Goal: Information Seeking & Learning: Learn about a topic

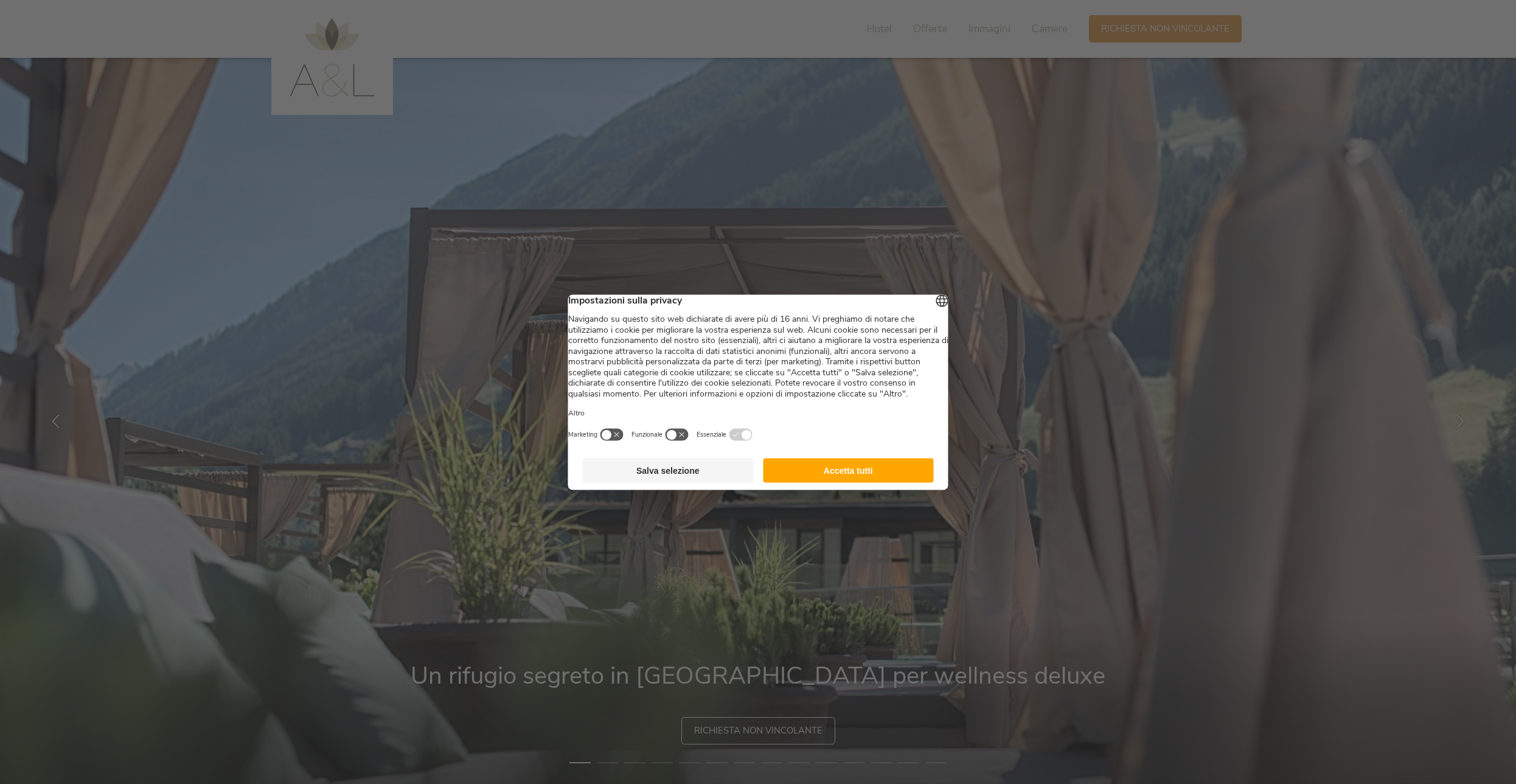
drag, startPoint x: 0, startPoint y: 0, endPoint x: 853, endPoint y: 483, distance: 980.3
click at [853, 483] on button "Accetta tutti" at bounding box center [849, 470] width 171 height 24
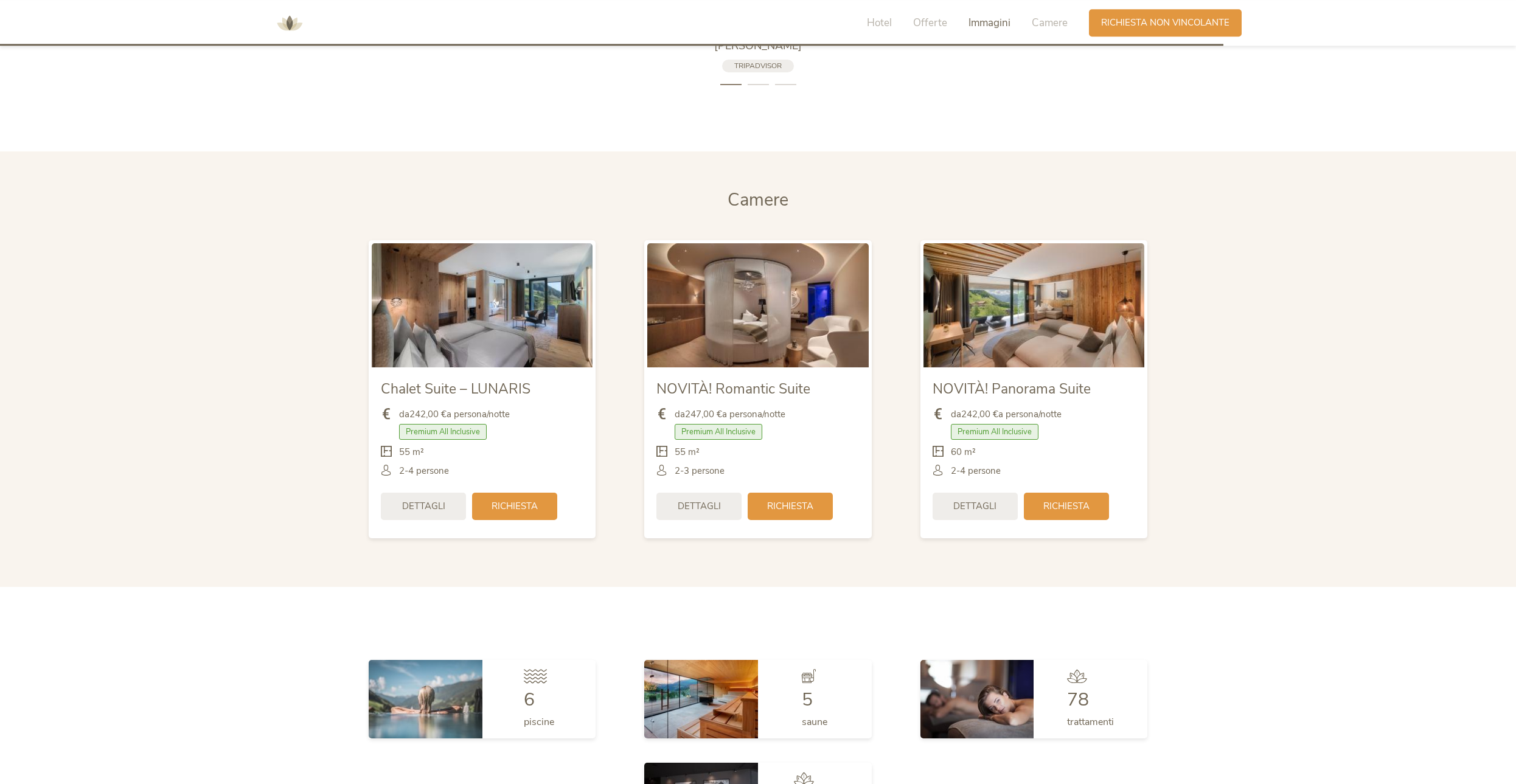
scroll to position [3022, 0]
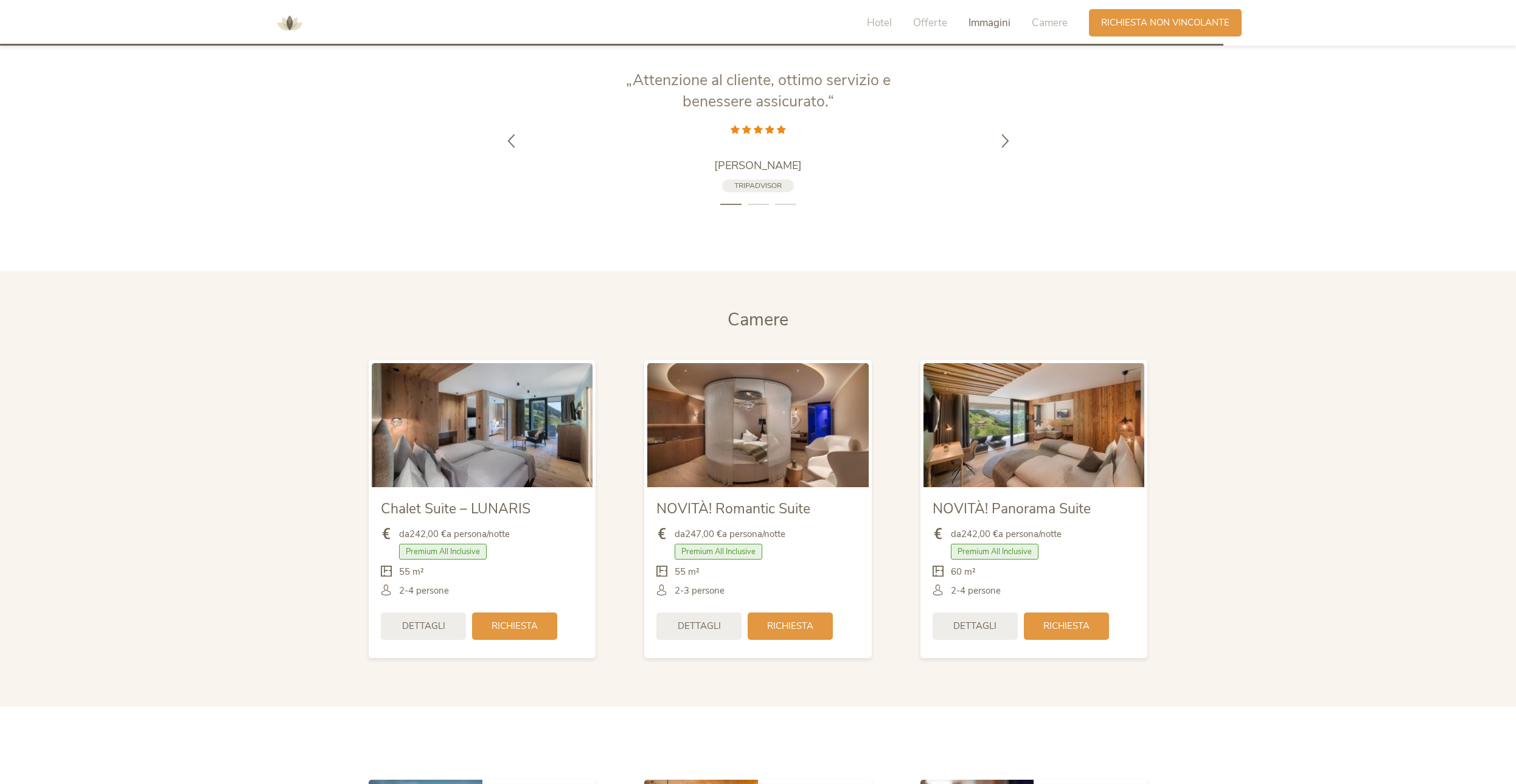
click at [1041, 408] on img at bounding box center [1034, 425] width 221 height 124
click at [968, 619] on span "Dettagli" at bounding box center [975, 625] width 43 height 12
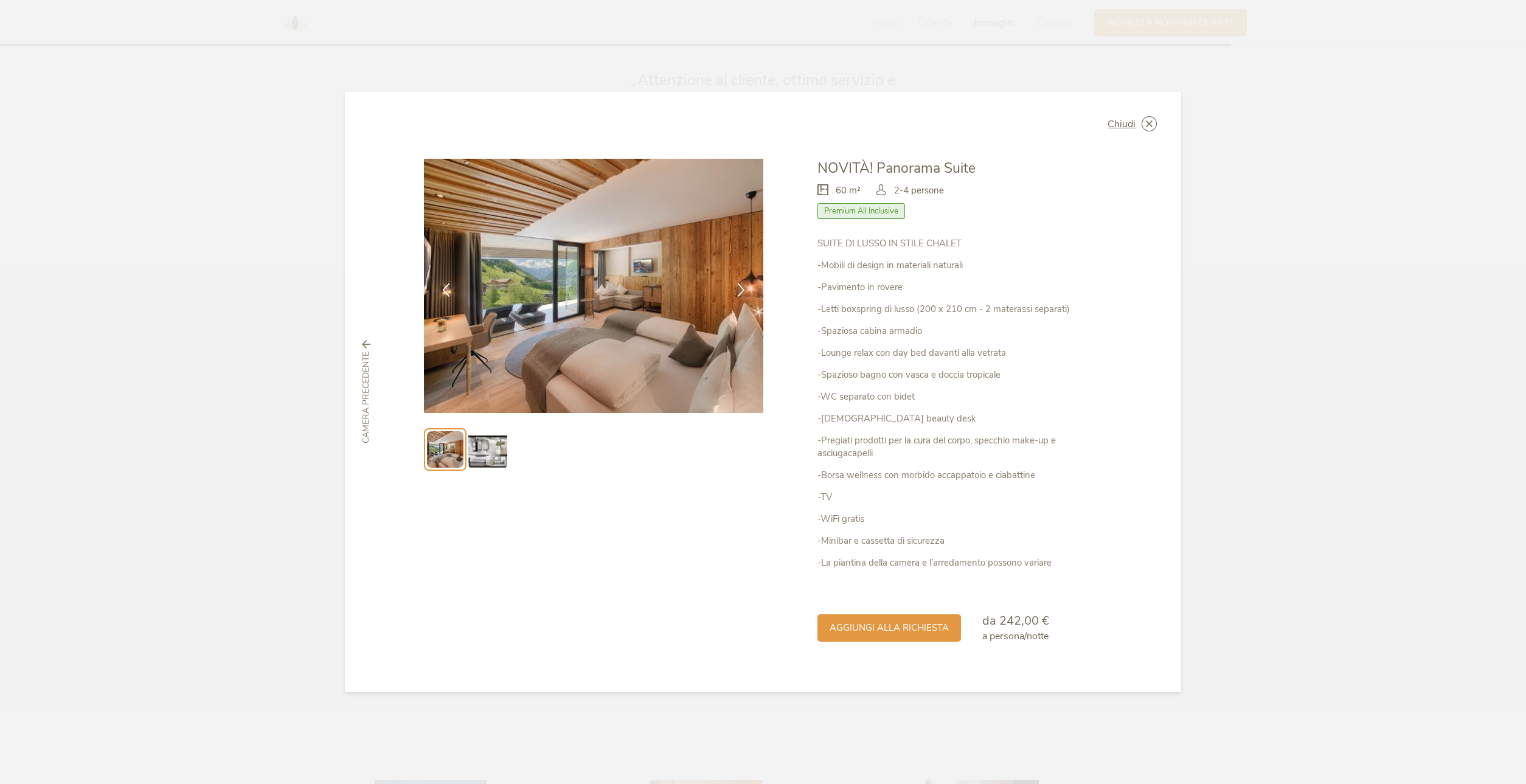
click at [509, 451] on ul at bounding box center [594, 449] width 340 height 42
click at [487, 453] on img at bounding box center [488, 449] width 39 height 39
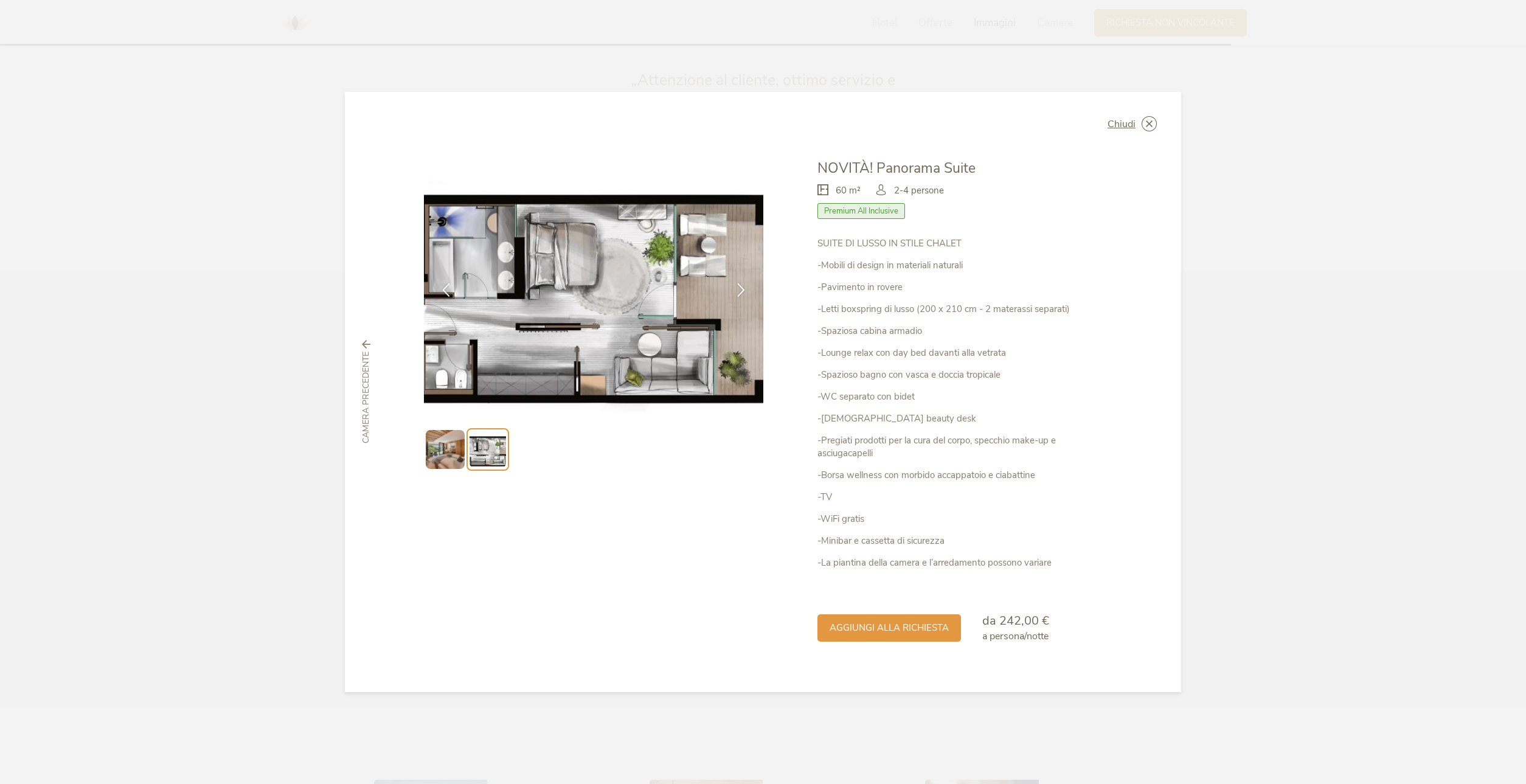
click at [459, 456] on img at bounding box center [445, 449] width 39 height 39
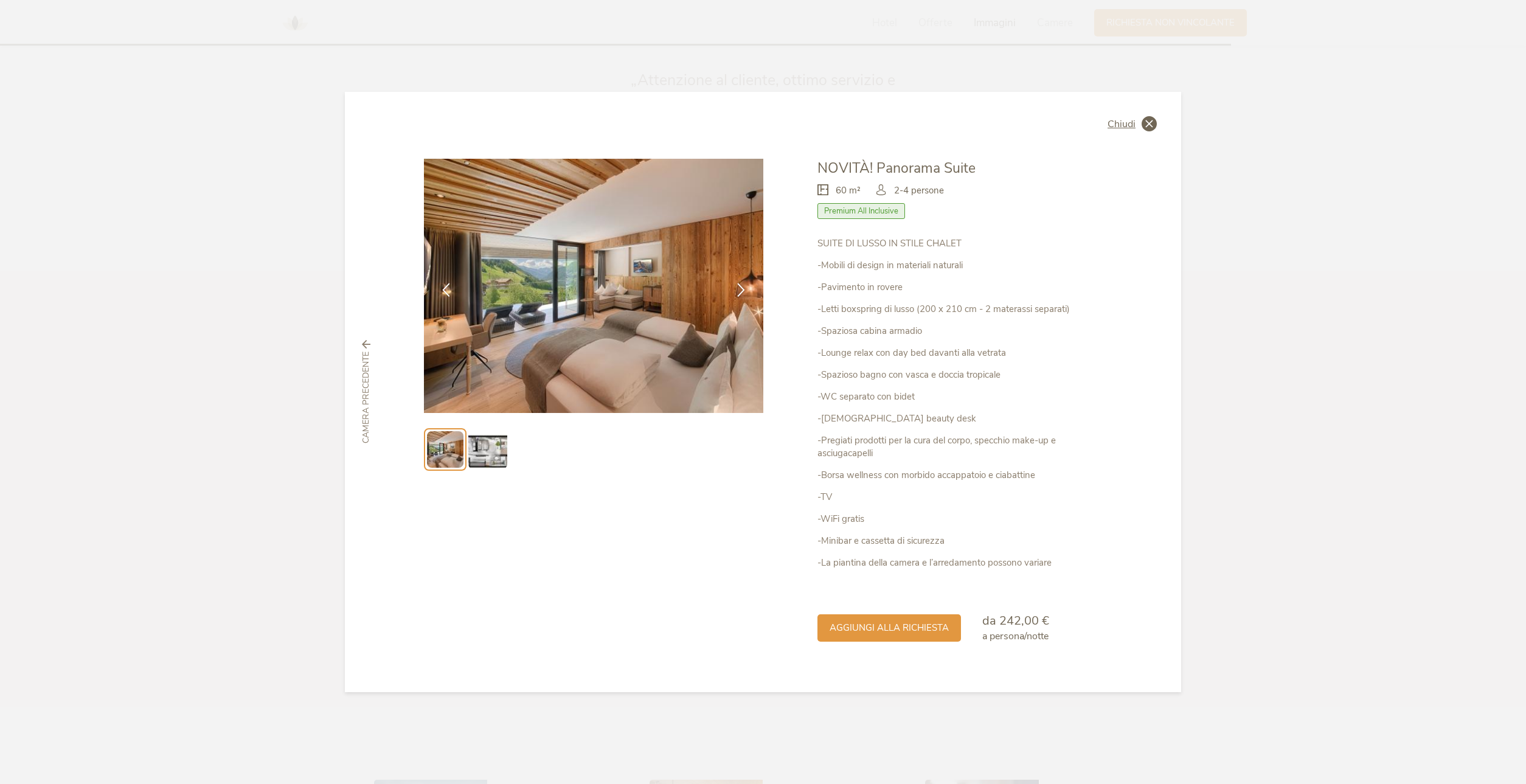
click at [1153, 125] on icon at bounding box center [1149, 124] width 15 height 15
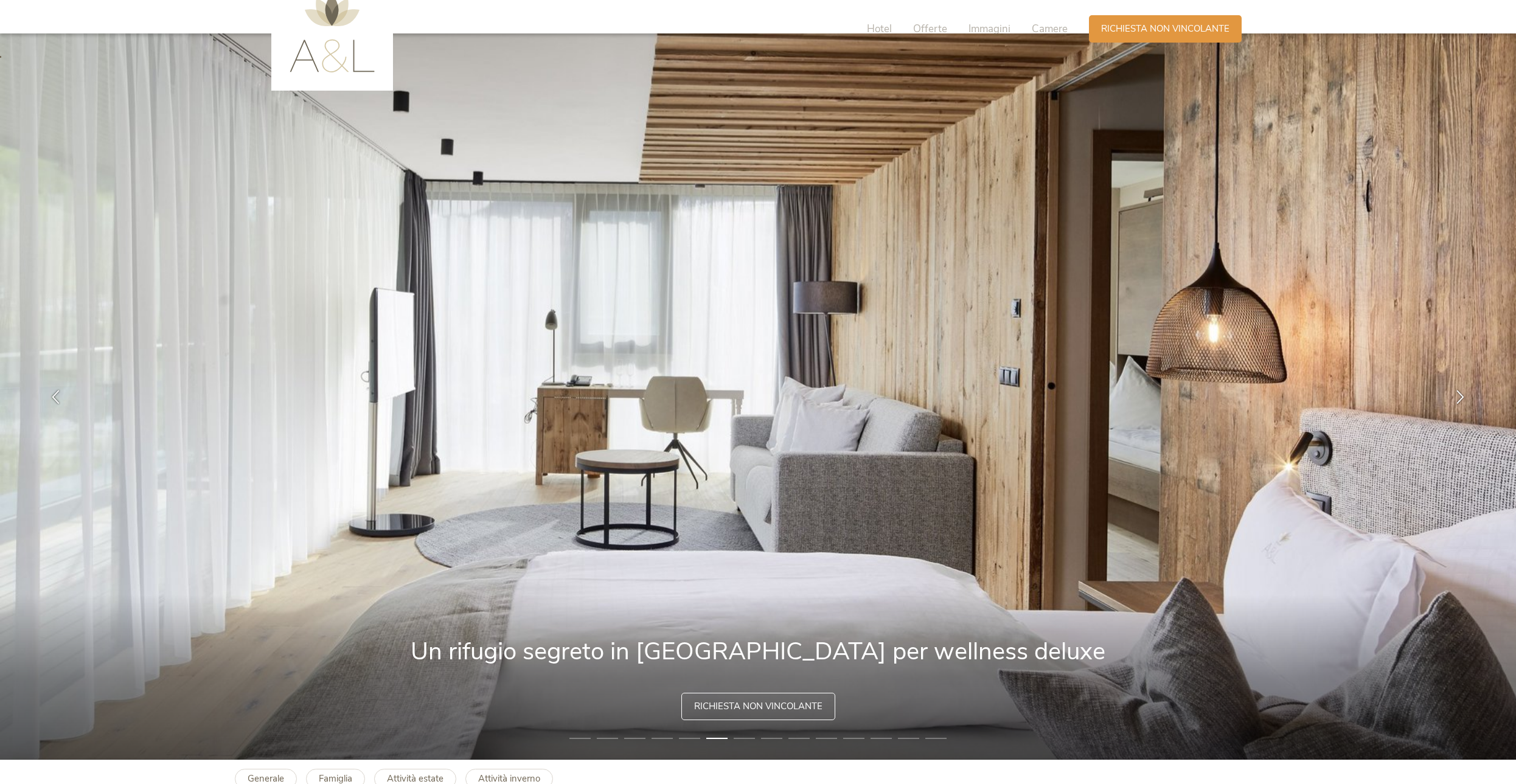
scroll to position [0, 0]
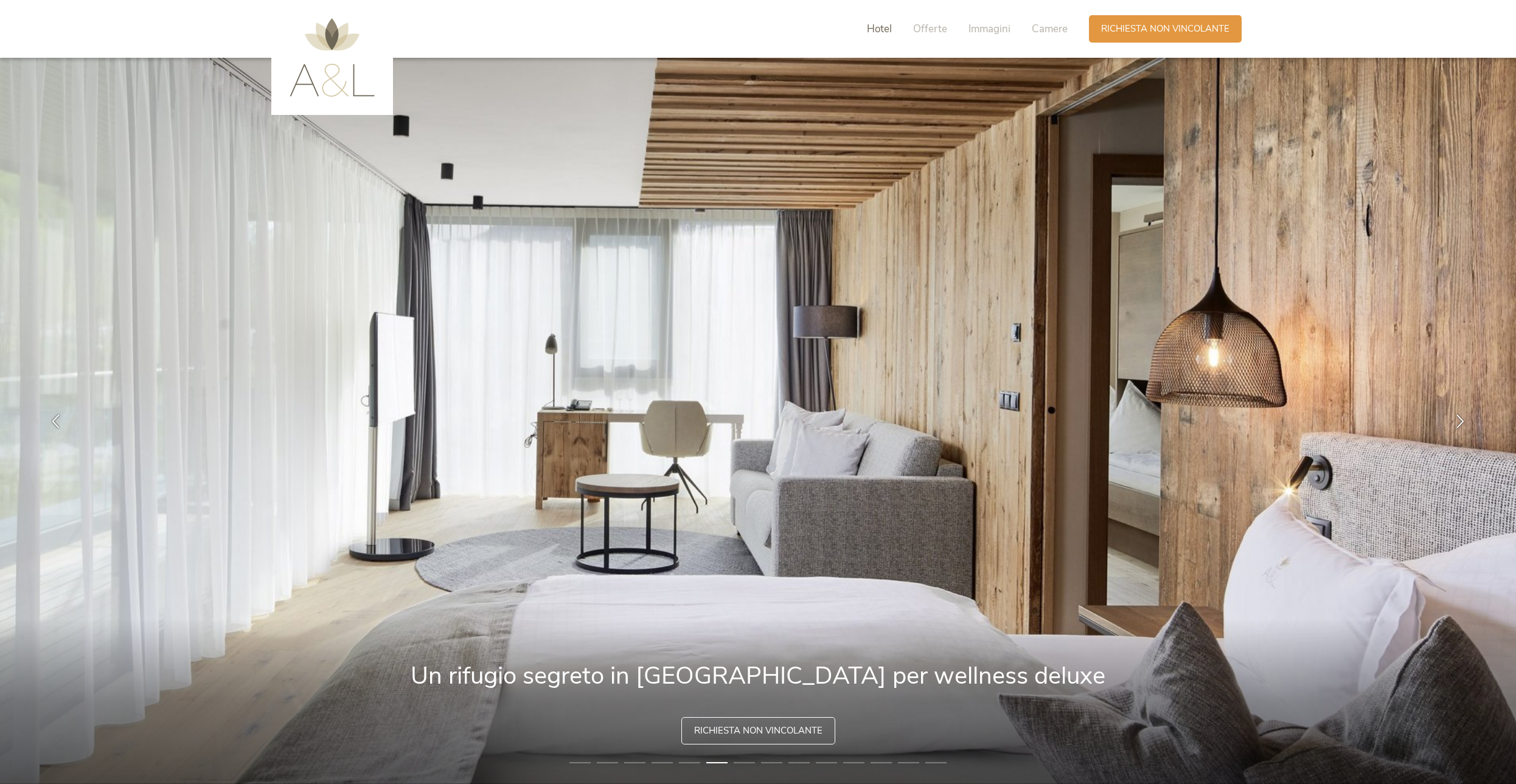
click at [884, 27] on span "Hotel" at bounding box center [879, 29] width 25 height 14
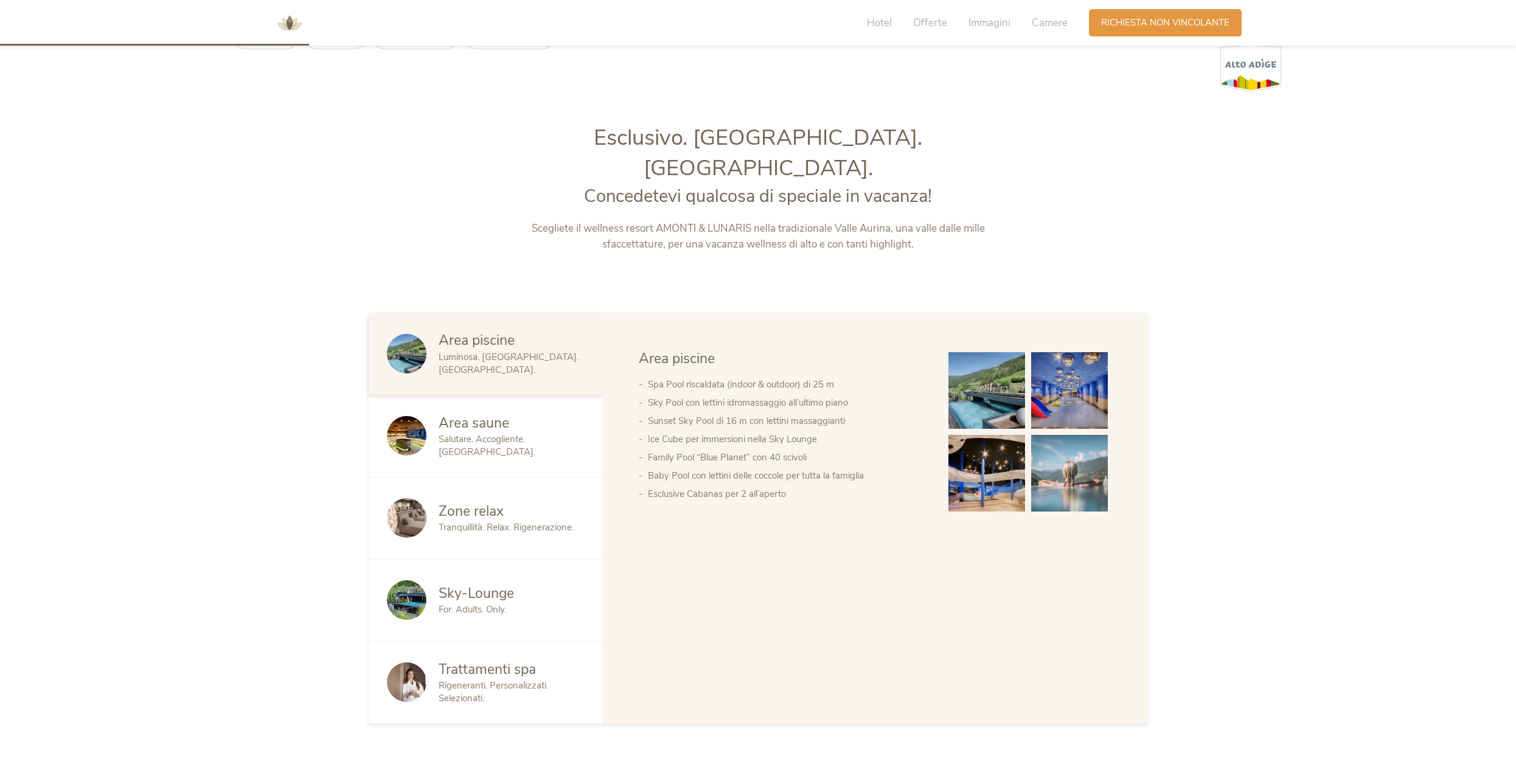
scroll to position [826, 0]
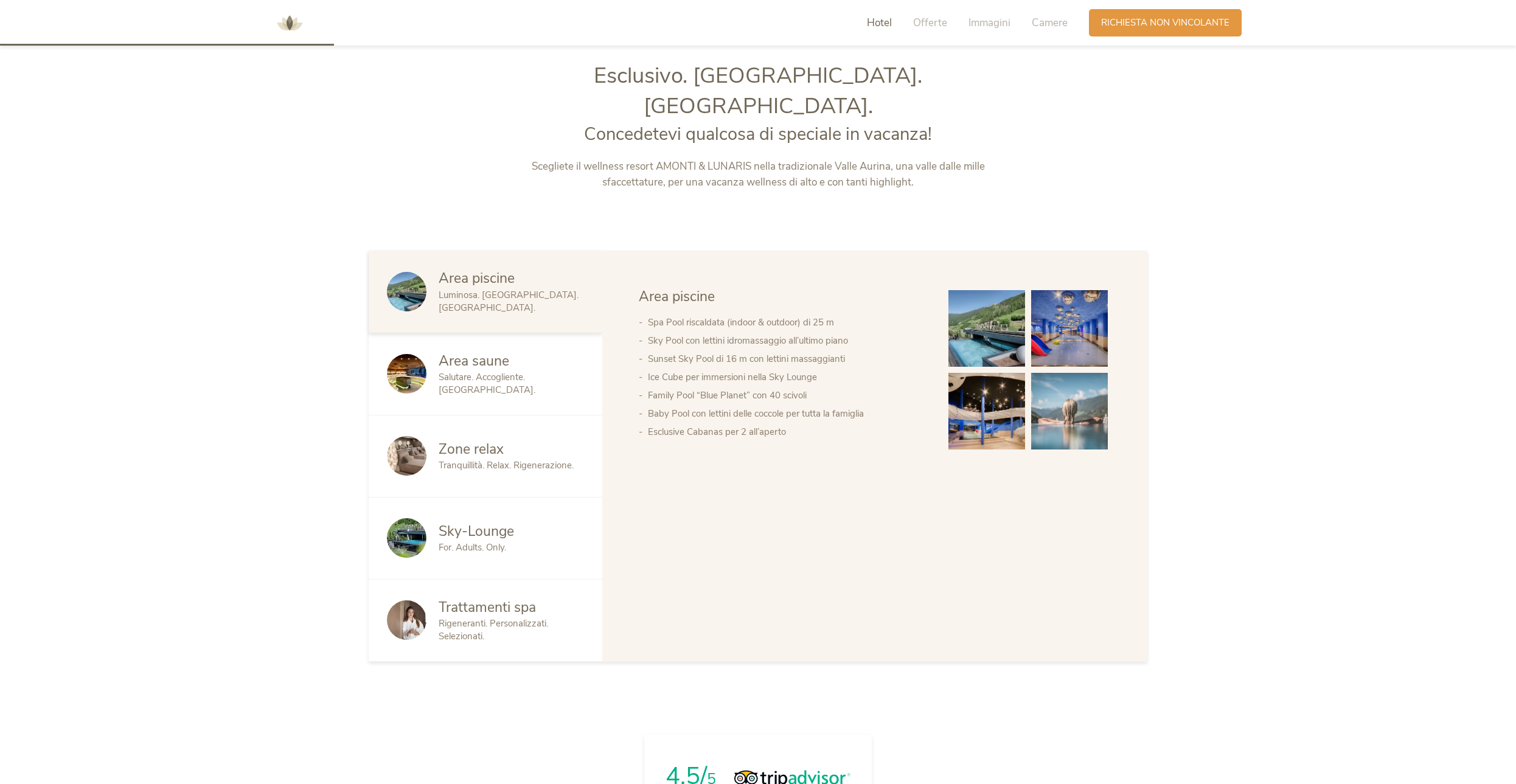
click at [481, 351] on span "Area saune" at bounding box center [473, 361] width 71 height 19
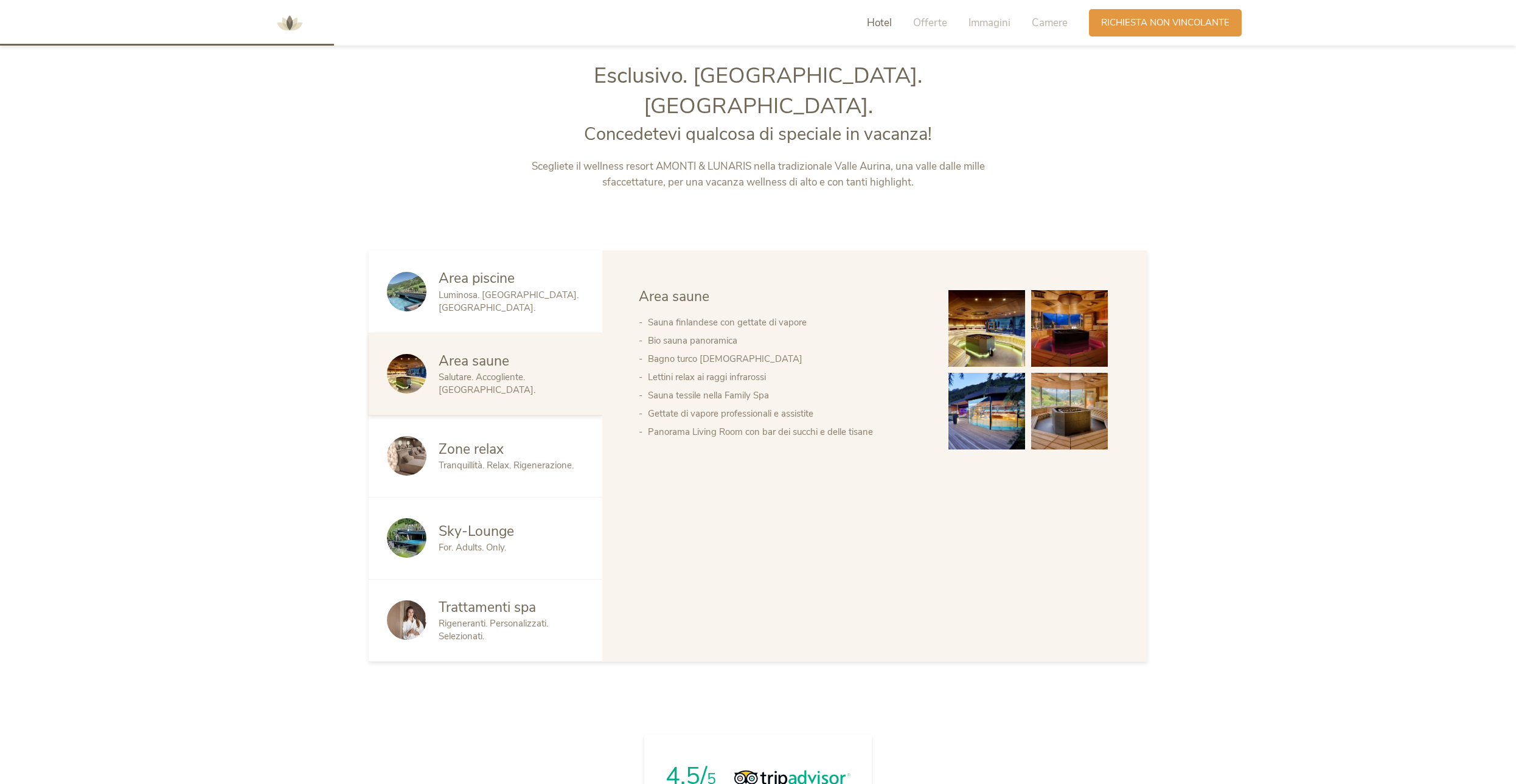
click at [480, 439] on span "Zone relax" at bounding box center [471, 449] width 65 height 19
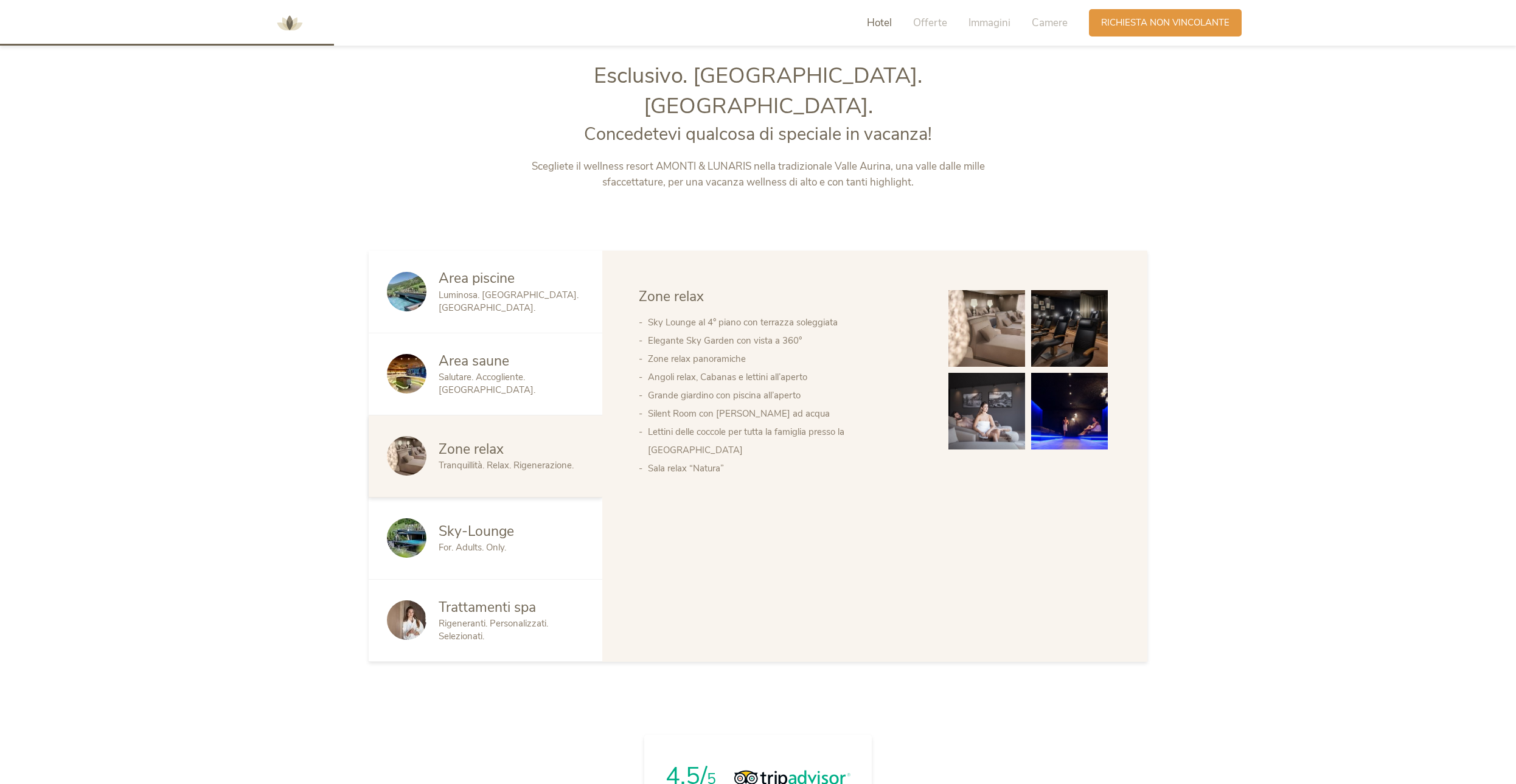
click at [478, 497] on div "Sky-Lounge For. Adults. Only." at bounding box center [485, 539] width 234 height 82
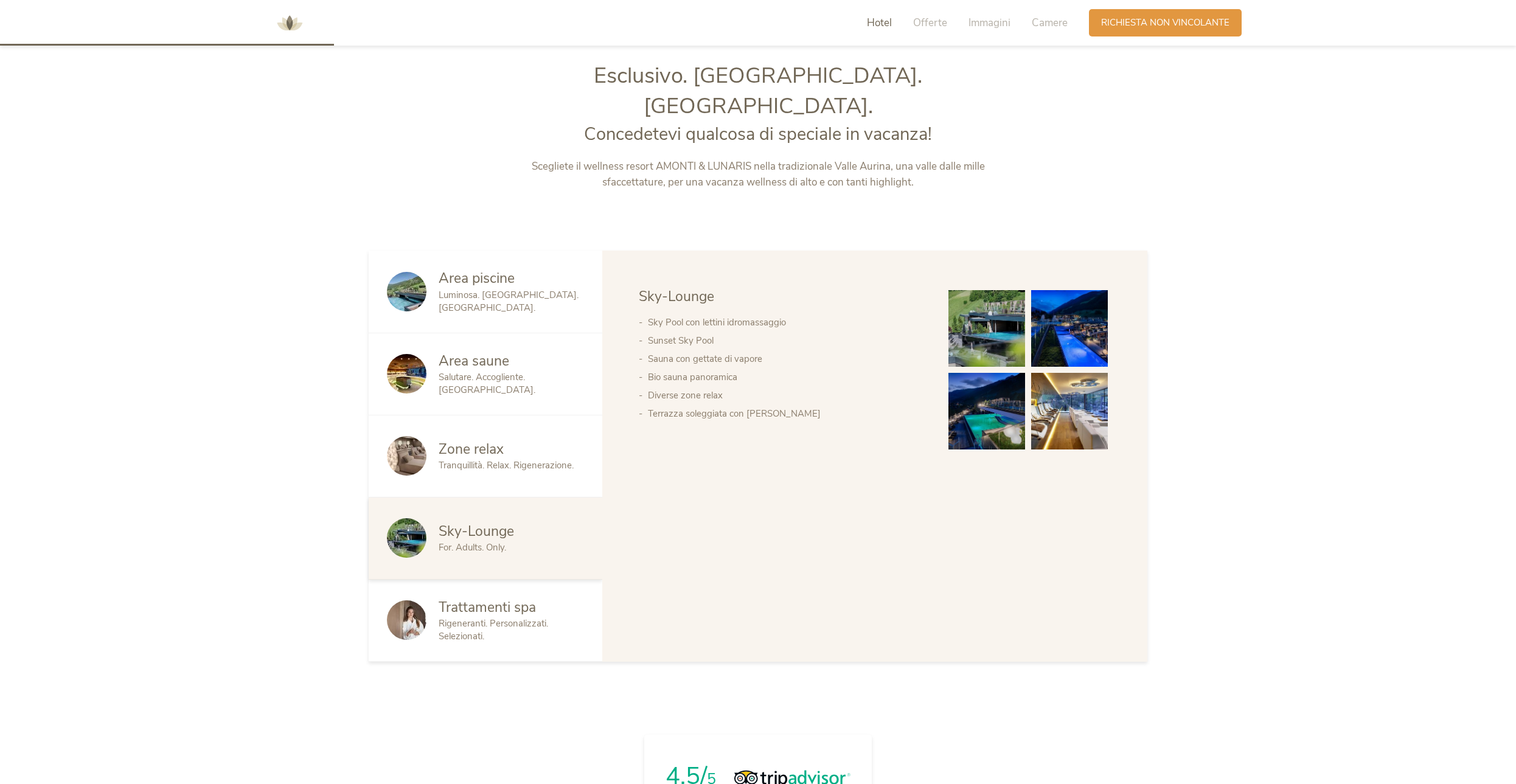
click at [466, 598] on span "Trattamenti spa" at bounding box center [487, 607] width 97 height 19
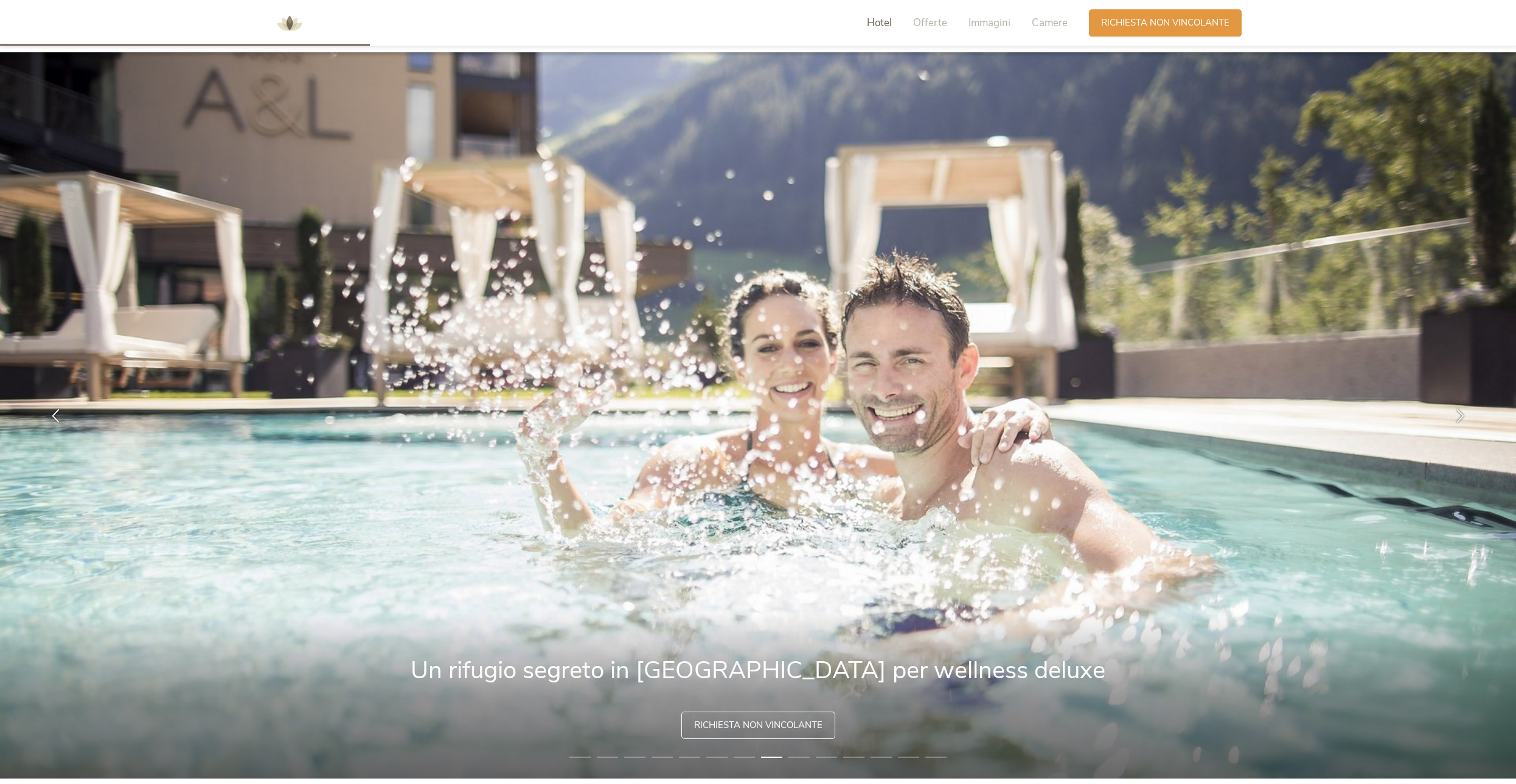
scroll to position [0, 0]
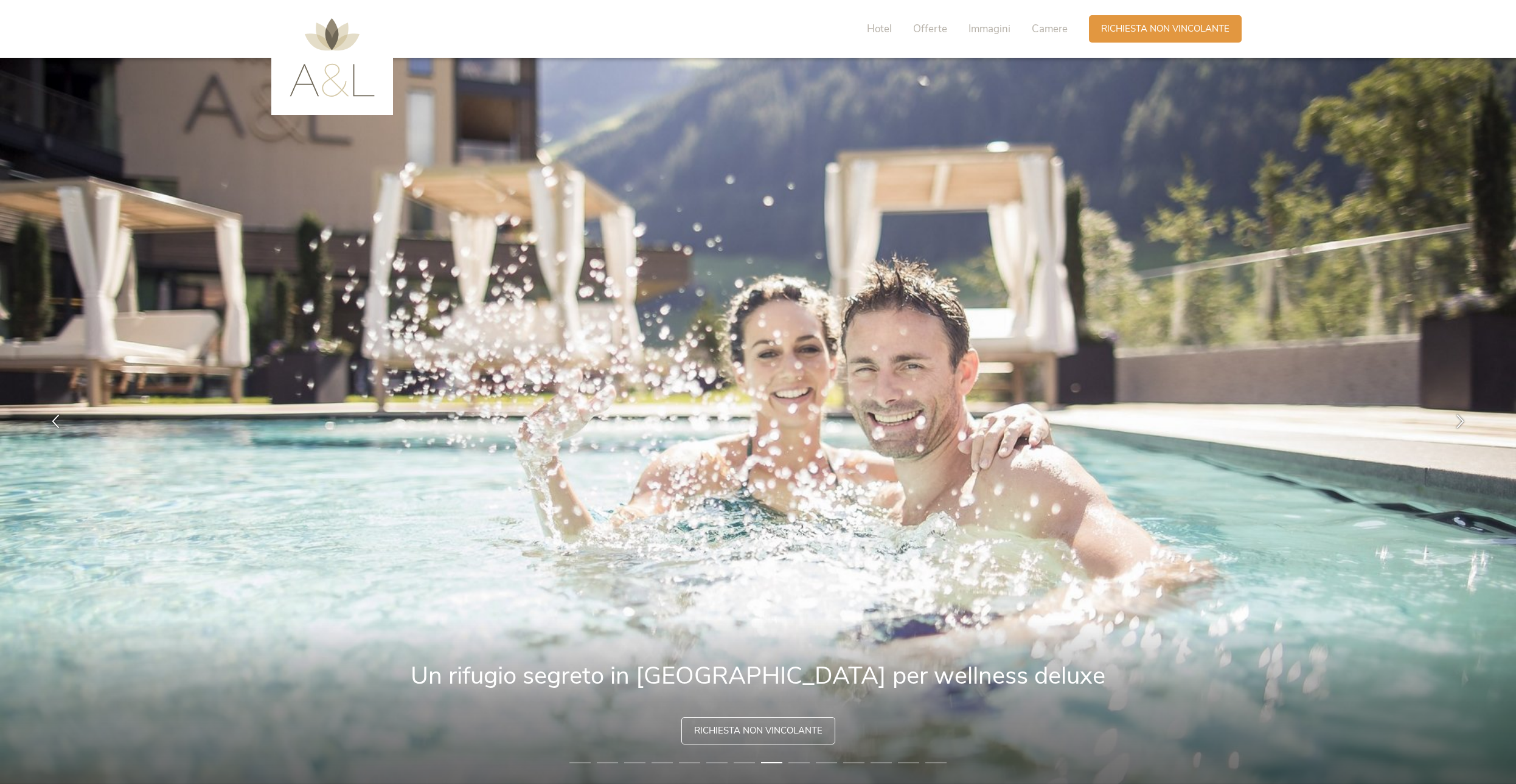
click at [330, 66] on img at bounding box center [332, 57] width 85 height 79
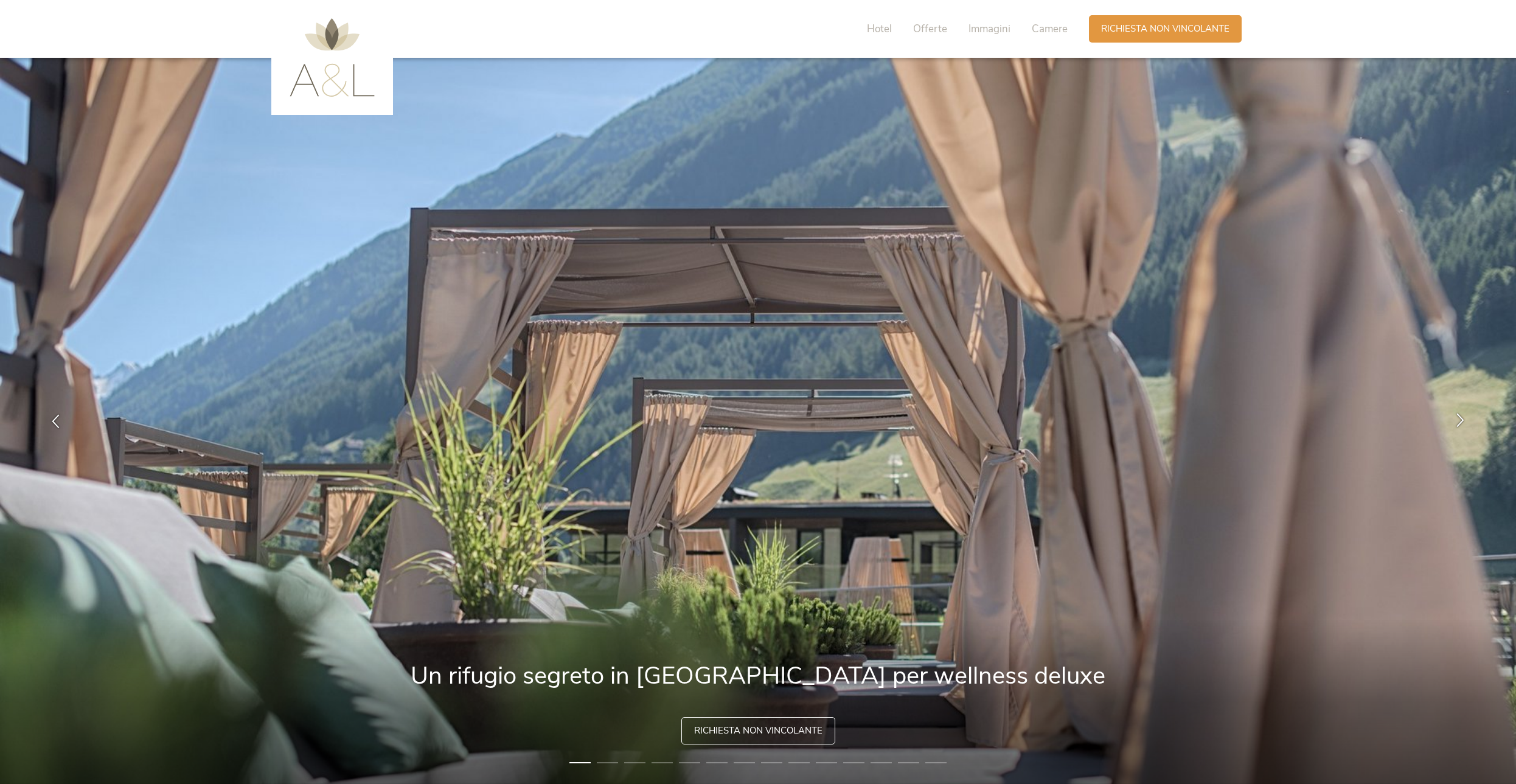
click at [1454, 433] on div at bounding box center [1460, 421] width 38 height 38
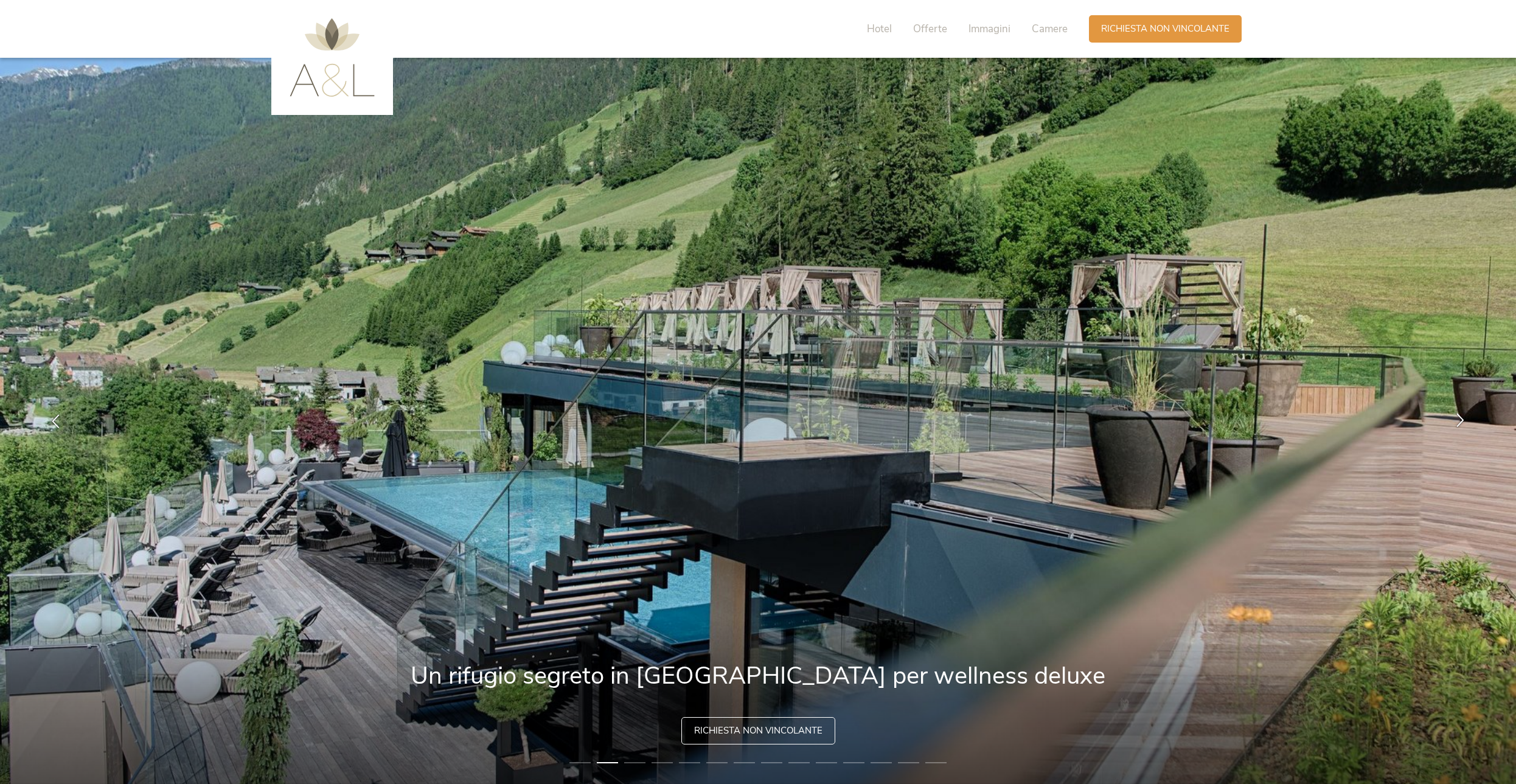
click at [1462, 419] on icon at bounding box center [1460, 419] width 14 height 14
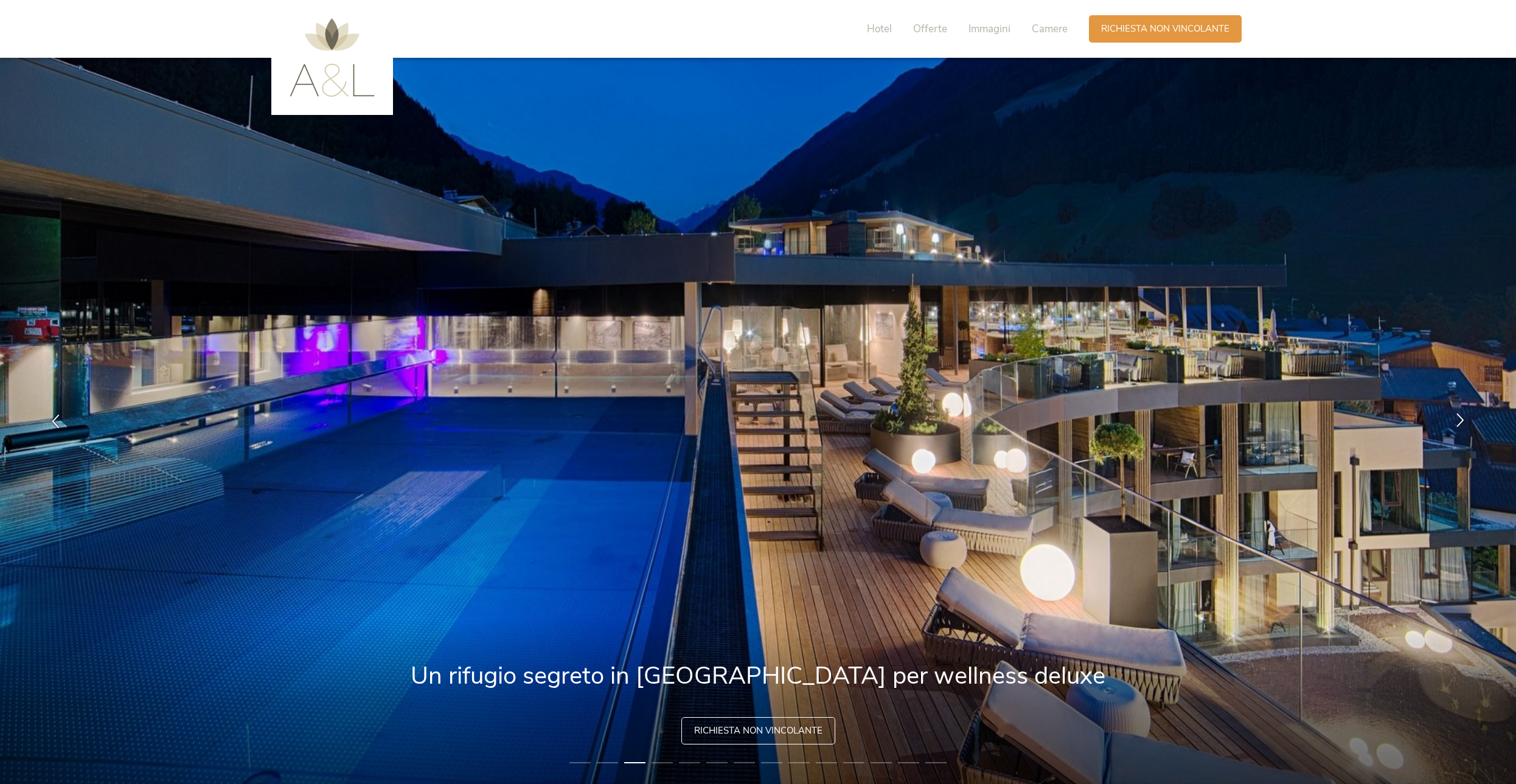
click at [1464, 413] on icon at bounding box center [1460, 419] width 14 height 14
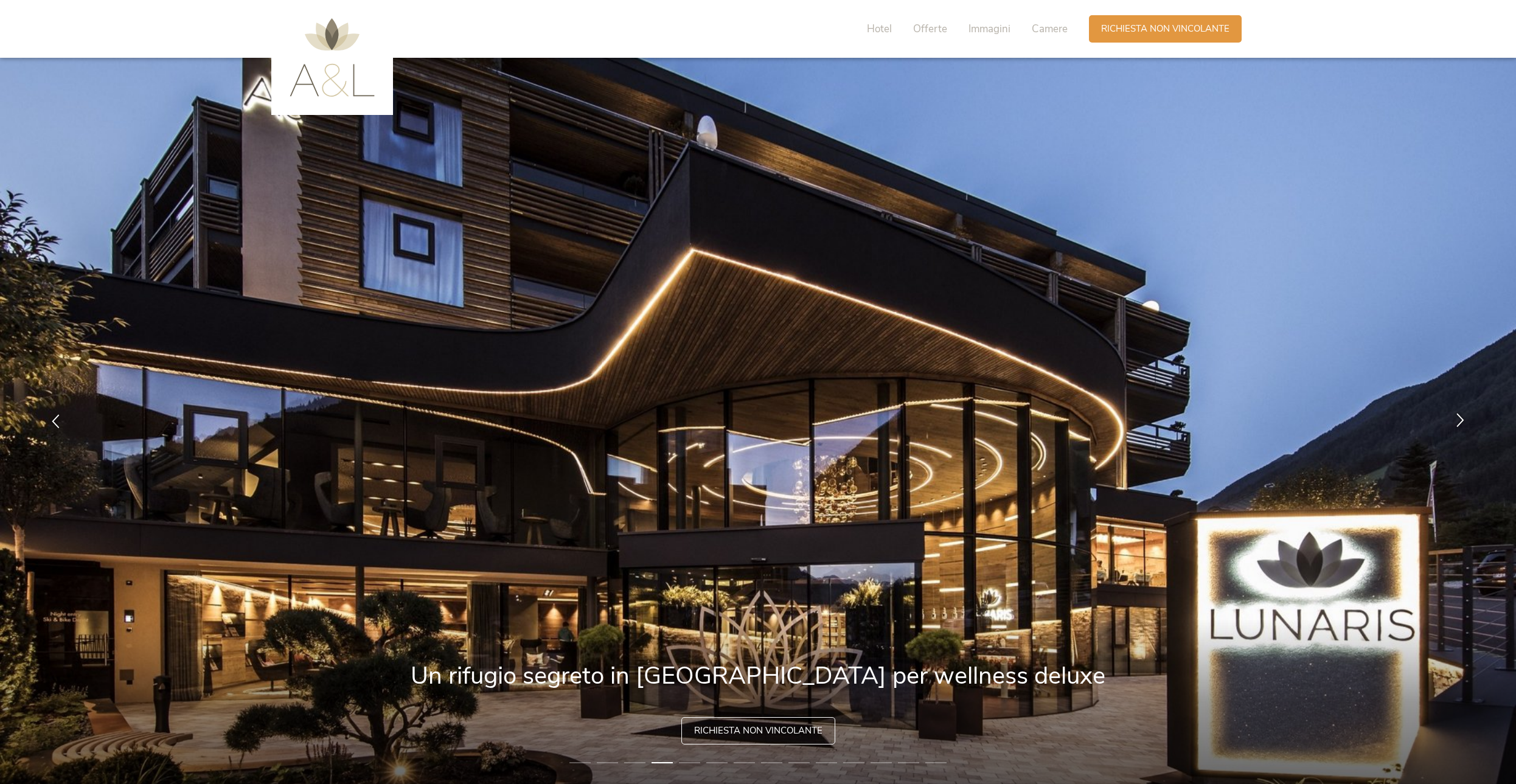
click at [1464, 413] on icon at bounding box center [1460, 419] width 14 height 14
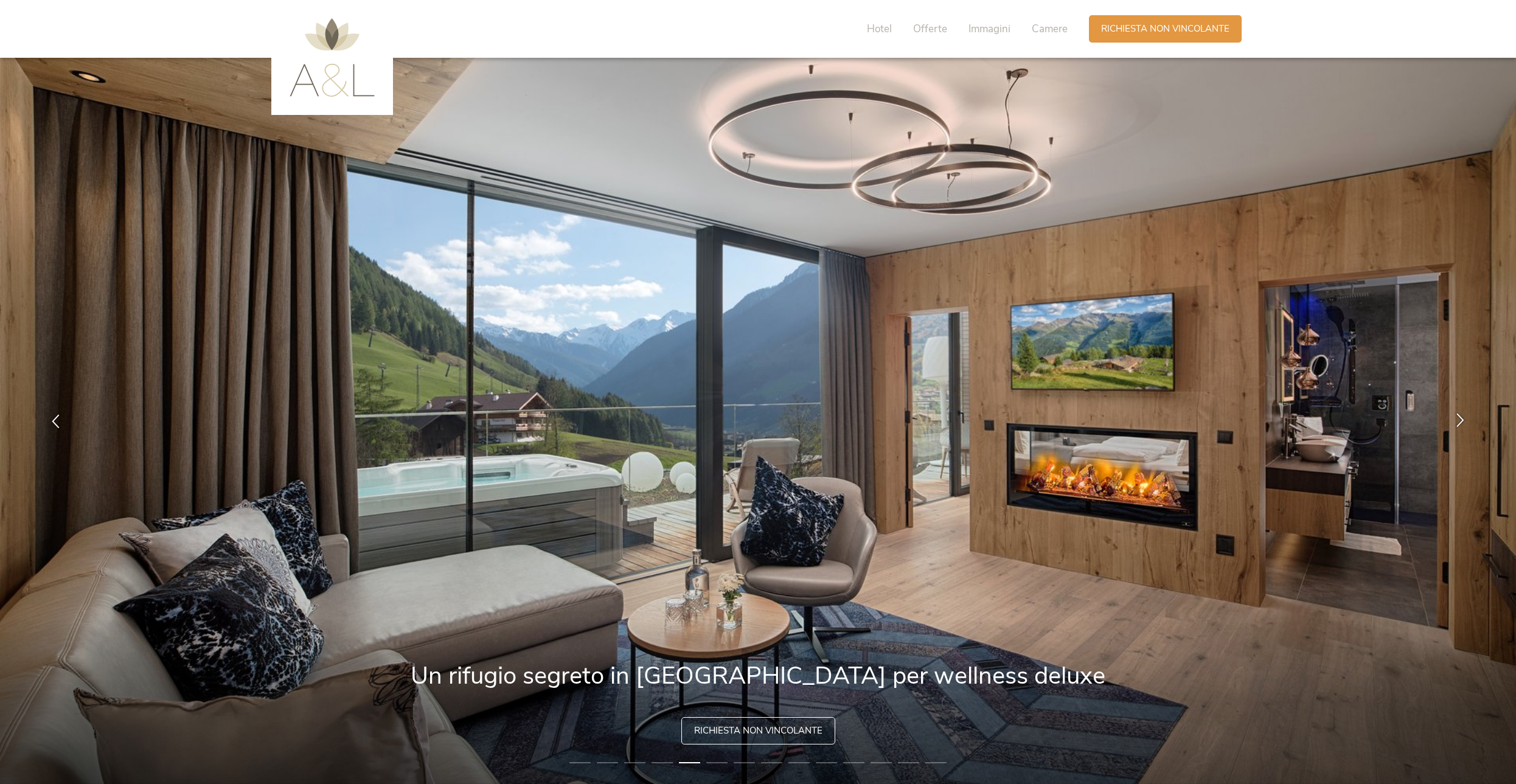
click at [1464, 413] on icon at bounding box center [1460, 419] width 14 height 14
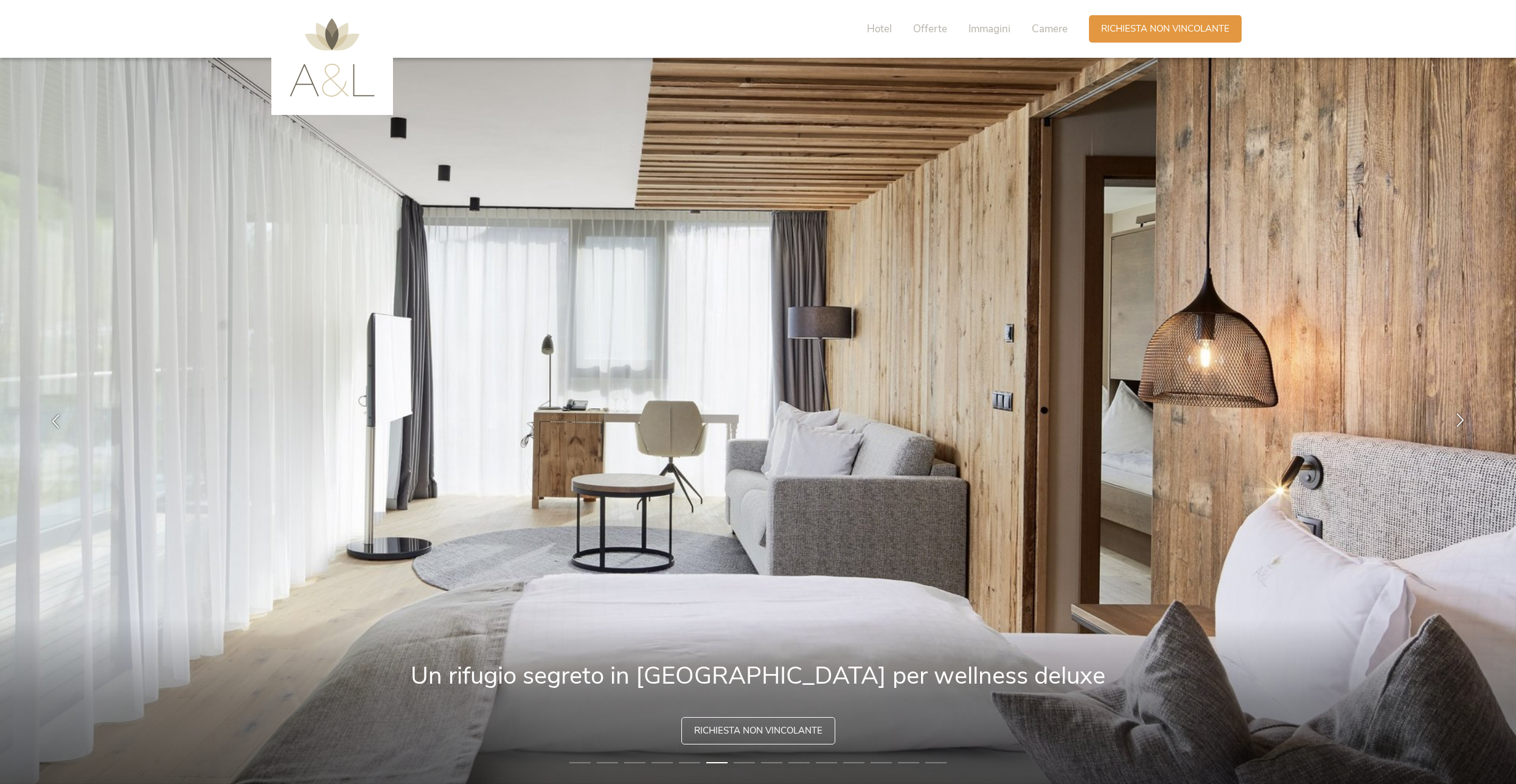
click at [1464, 413] on icon at bounding box center [1460, 419] width 14 height 14
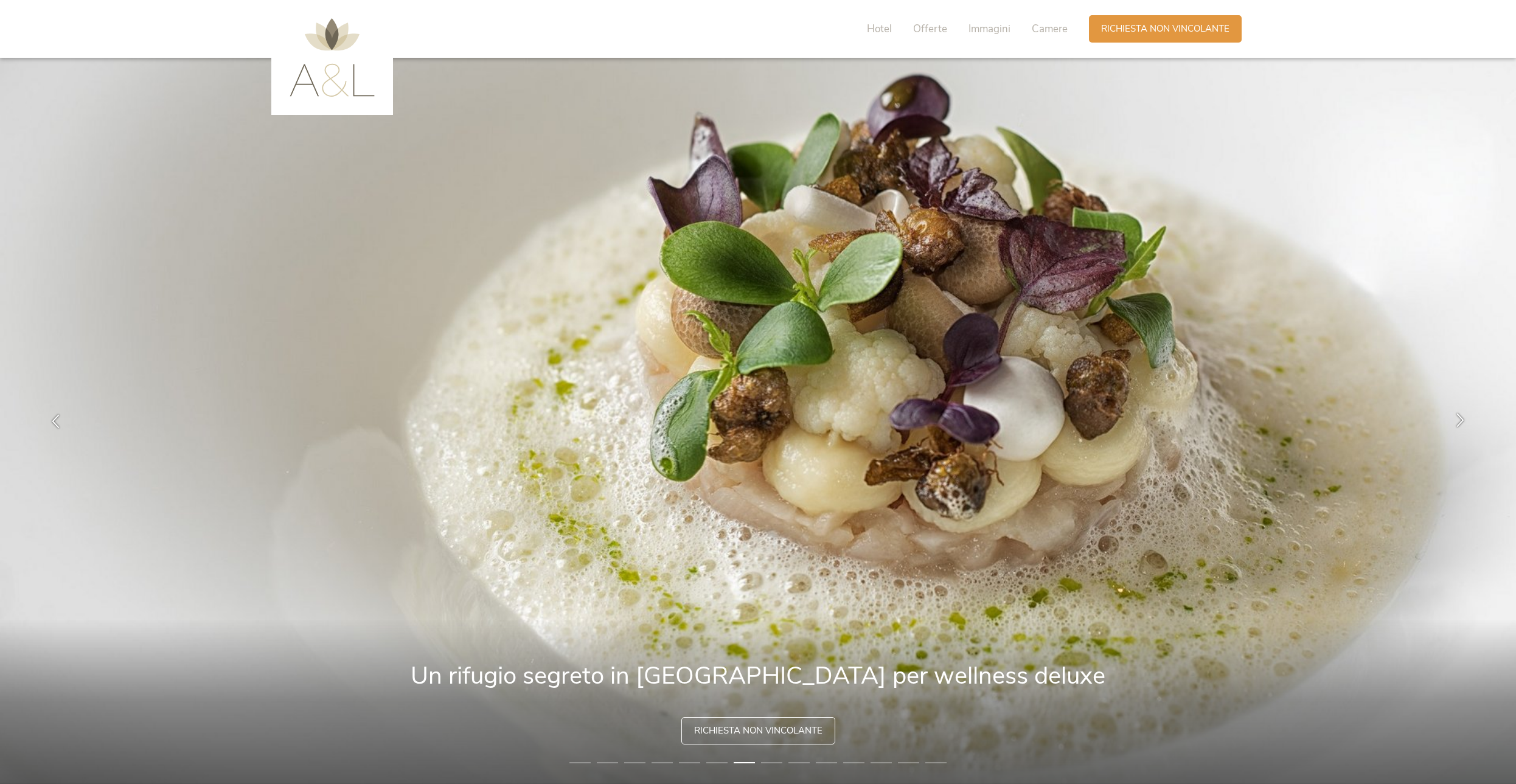
click at [1464, 413] on icon at bounding box center [1460, 419] width 14 height 14
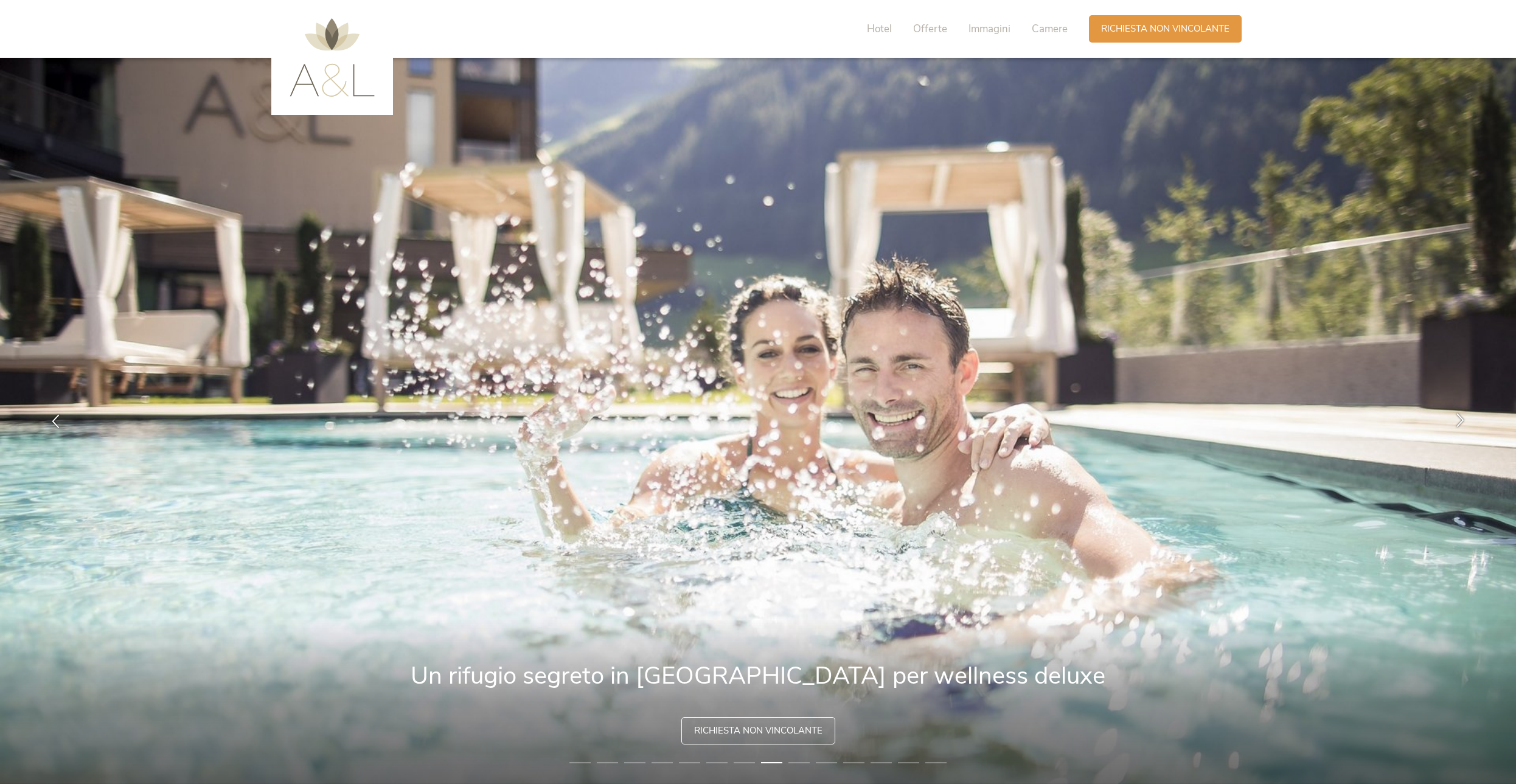
click at [1460, 418] on icon at bounding box center [1460, 419] width 14 height 14
click at [875, 27] on span "Hotel" at bounding box center [879, 29] width 25 height 14
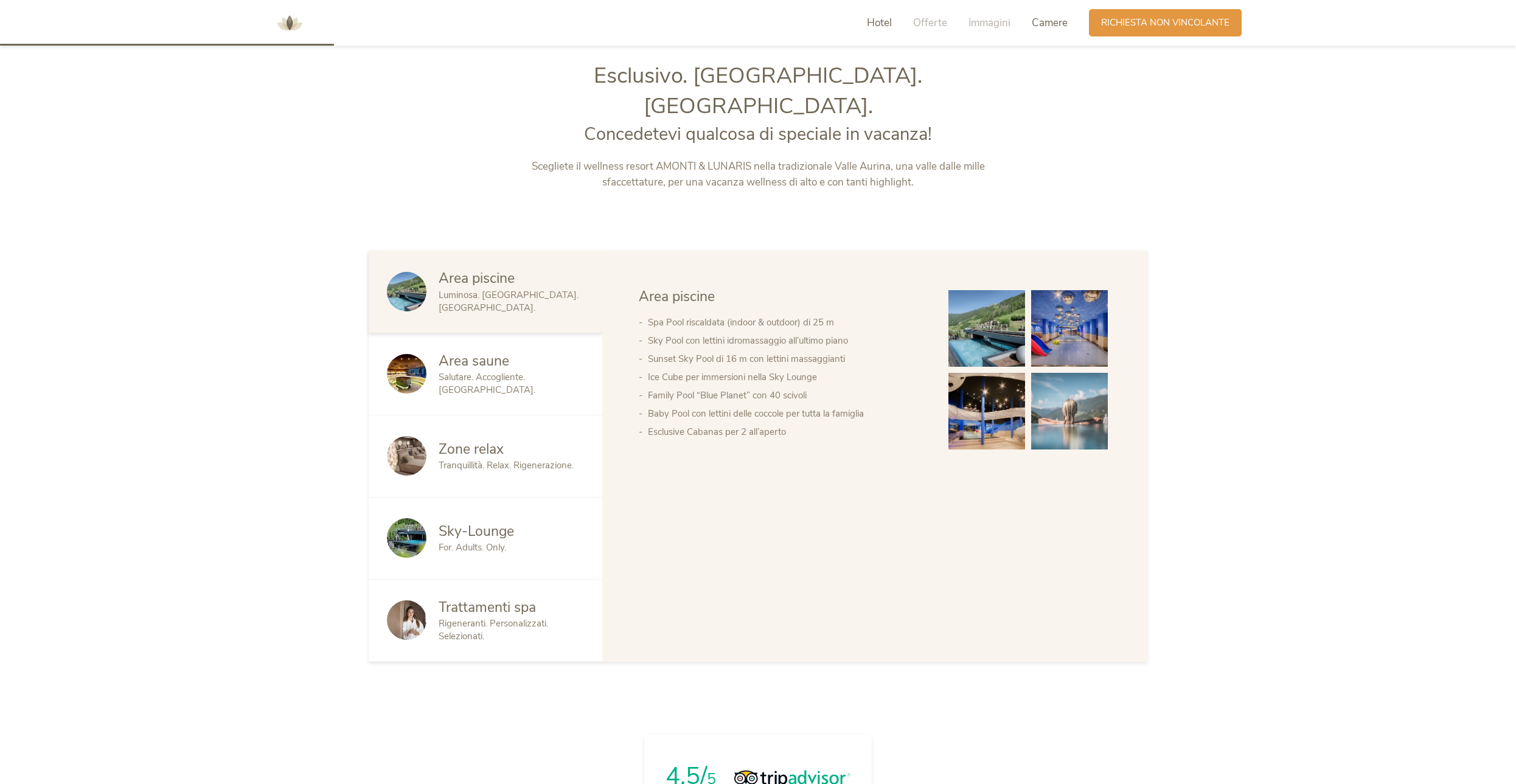
click at [1038, 26] on span "Camere" at bounding box center [1049, 22] width 36 height 14
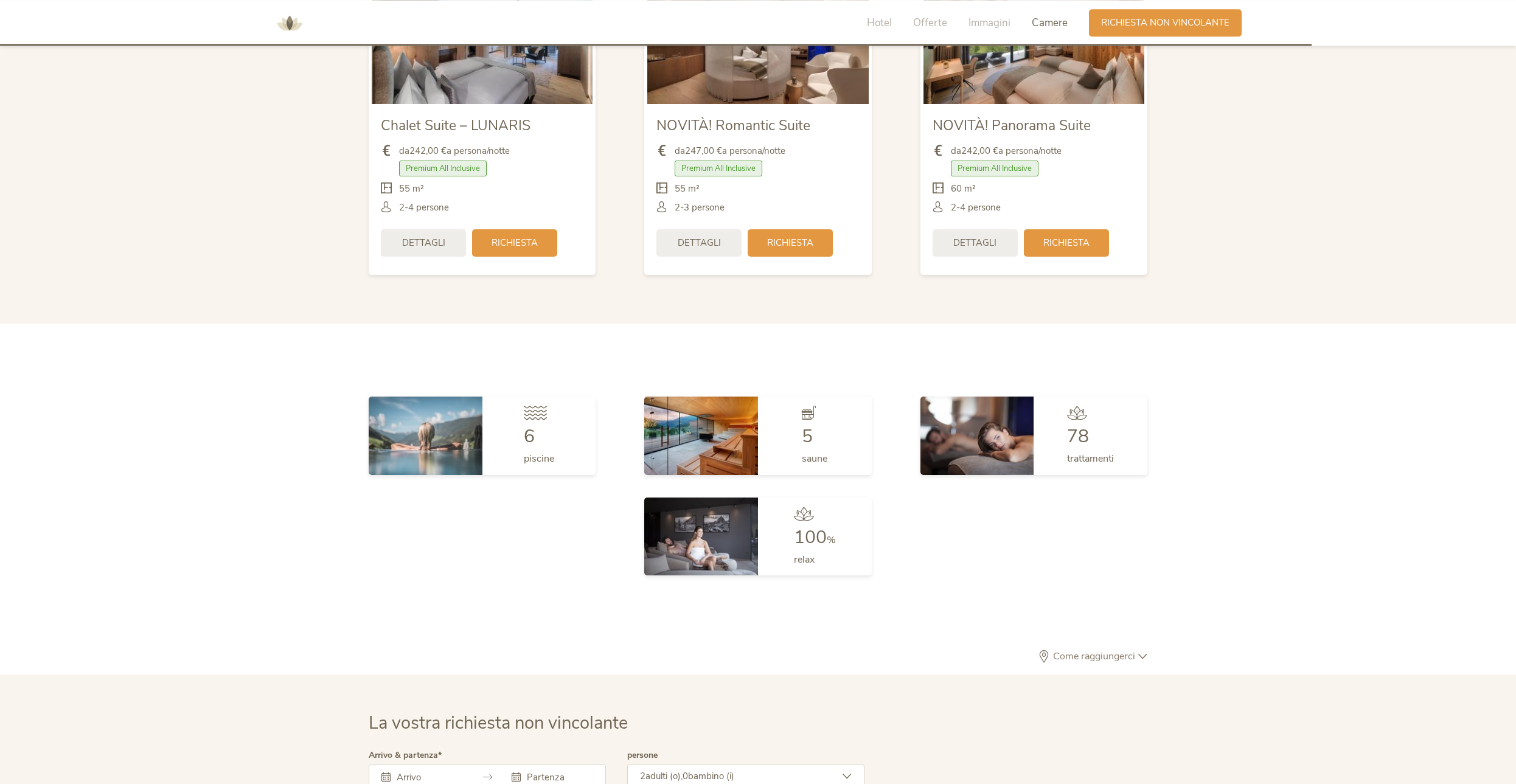
scroll to position [3409, 0]
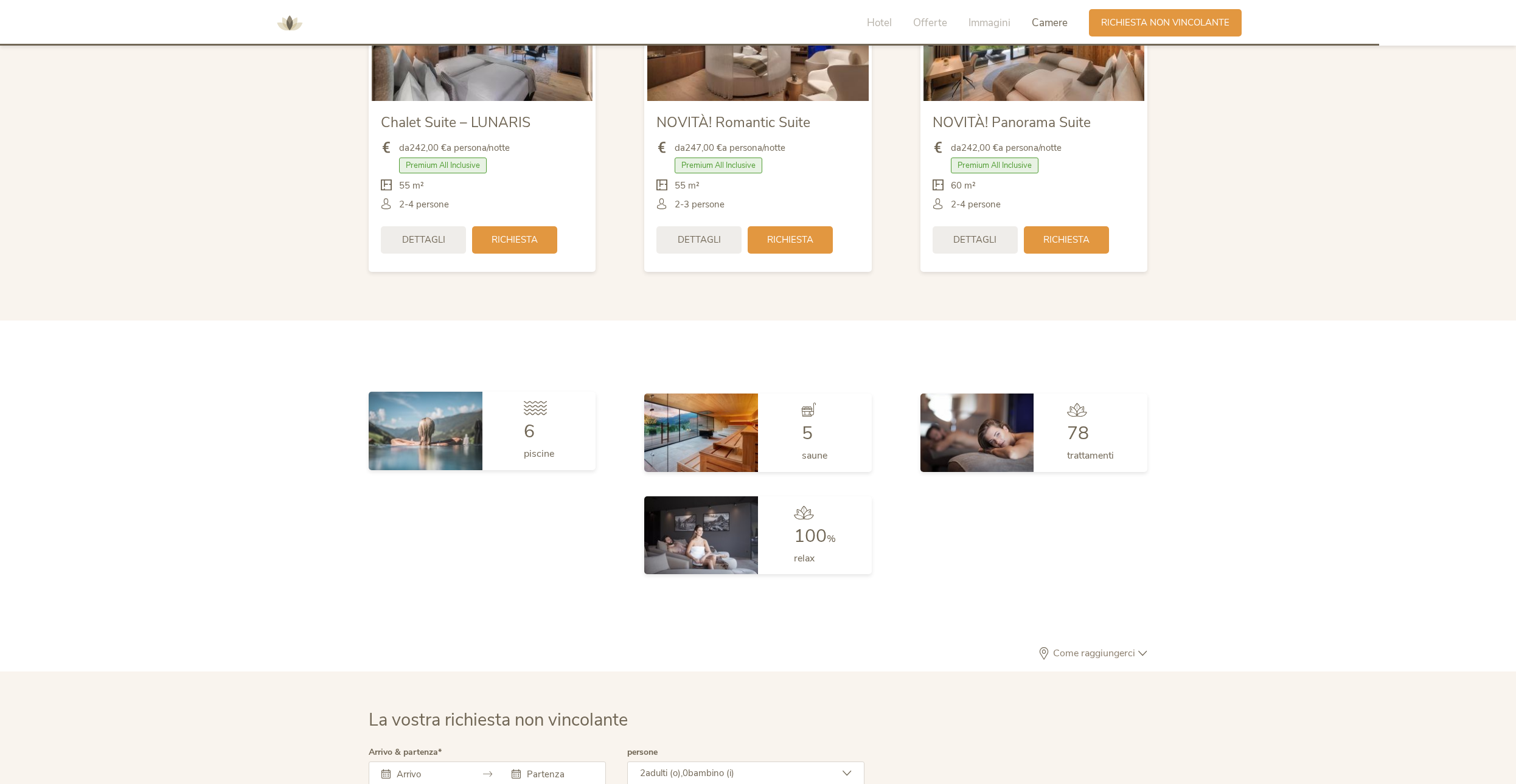
click at [443, 409] on img at bounding box center [425, 430] width 114 height 78
drag, startPoint x: 520, startPoint y: 404, endPoint x: 541, endPoint y: 385, distance: 28.3
click at [524, 400] on div "6 piscine" at bounding box center [539, 430] width 114 height 78
click at [546, 401] on icon at bounding box center [535, 408] width 23 height 14
click at [754, 391] on img at bounding box center [701, 430] width 114 height 78
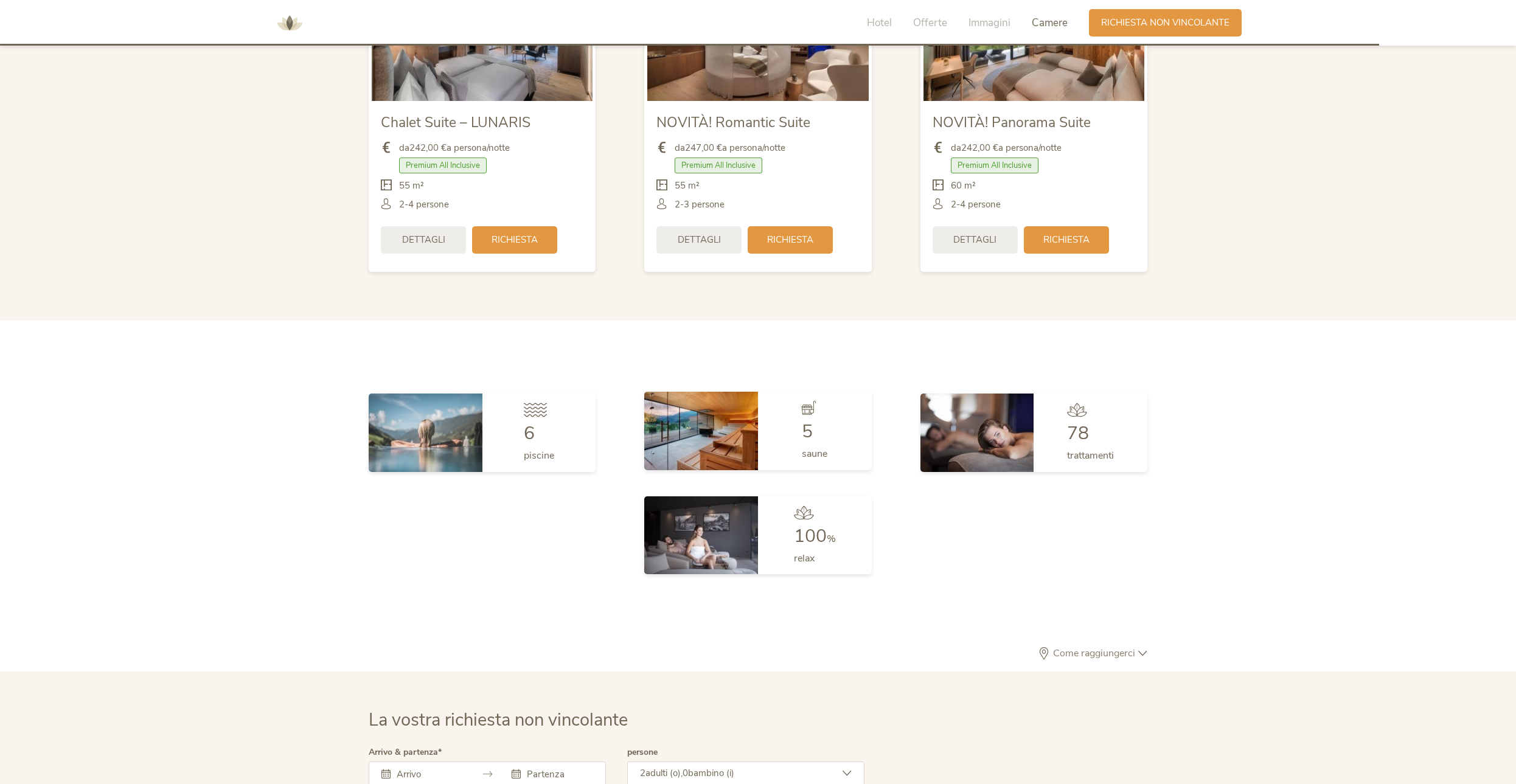
click at [834, 391] on div "5 saune" at bounding box center [815, 430] width 114 height 78
click at [987, 391] on img at bounding box center [977, 430] width 114 height 78
click at [1002, 418] on img at bounding box center [977, 430] width 114 height 78
click at [782, 523] on div "100 % relax" at bounding box center [815, 533] width 114 height 78
click at [683, 502] on img at bounding box center [701, 533] width 114 height 78
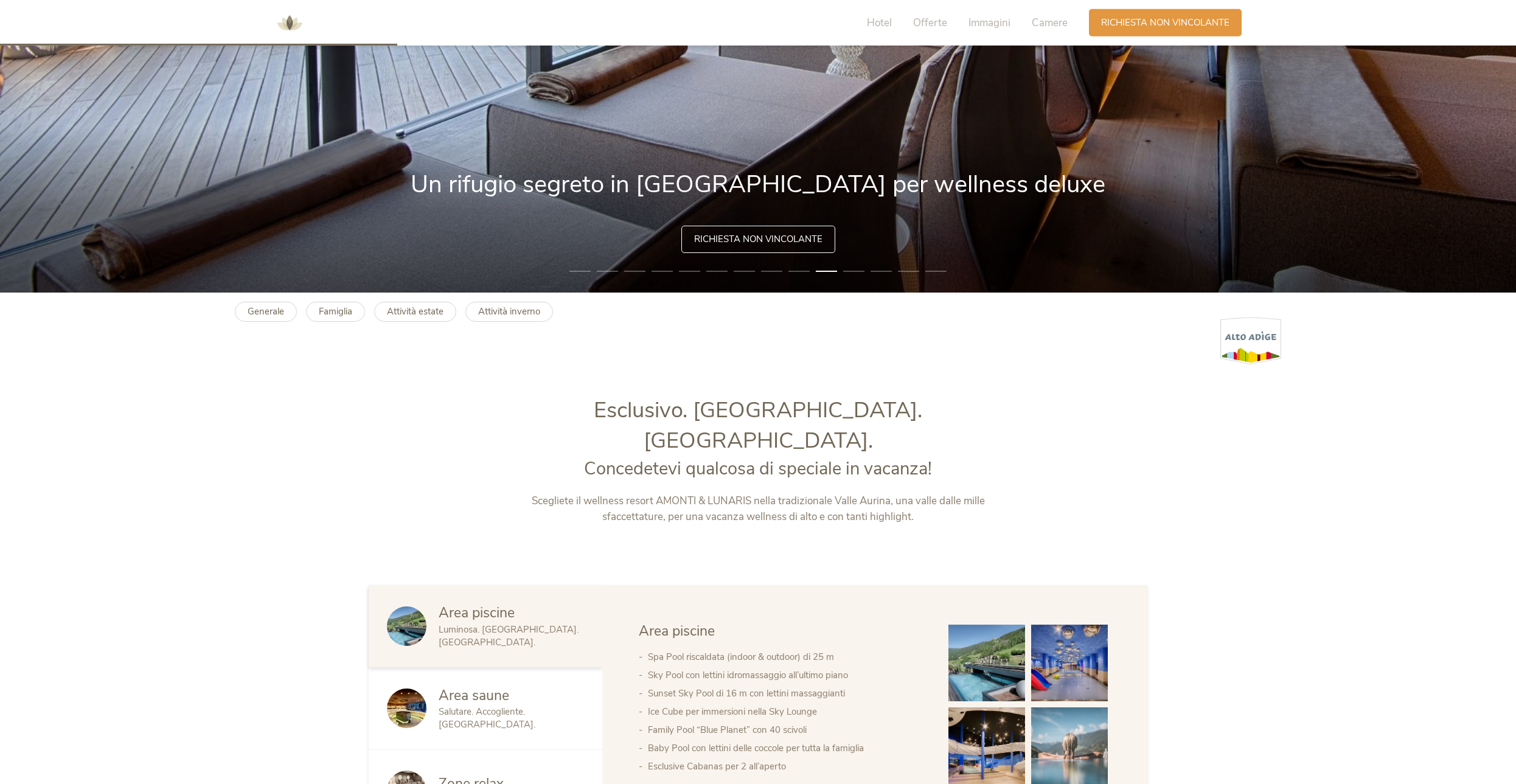
scroll to position [0, 0]
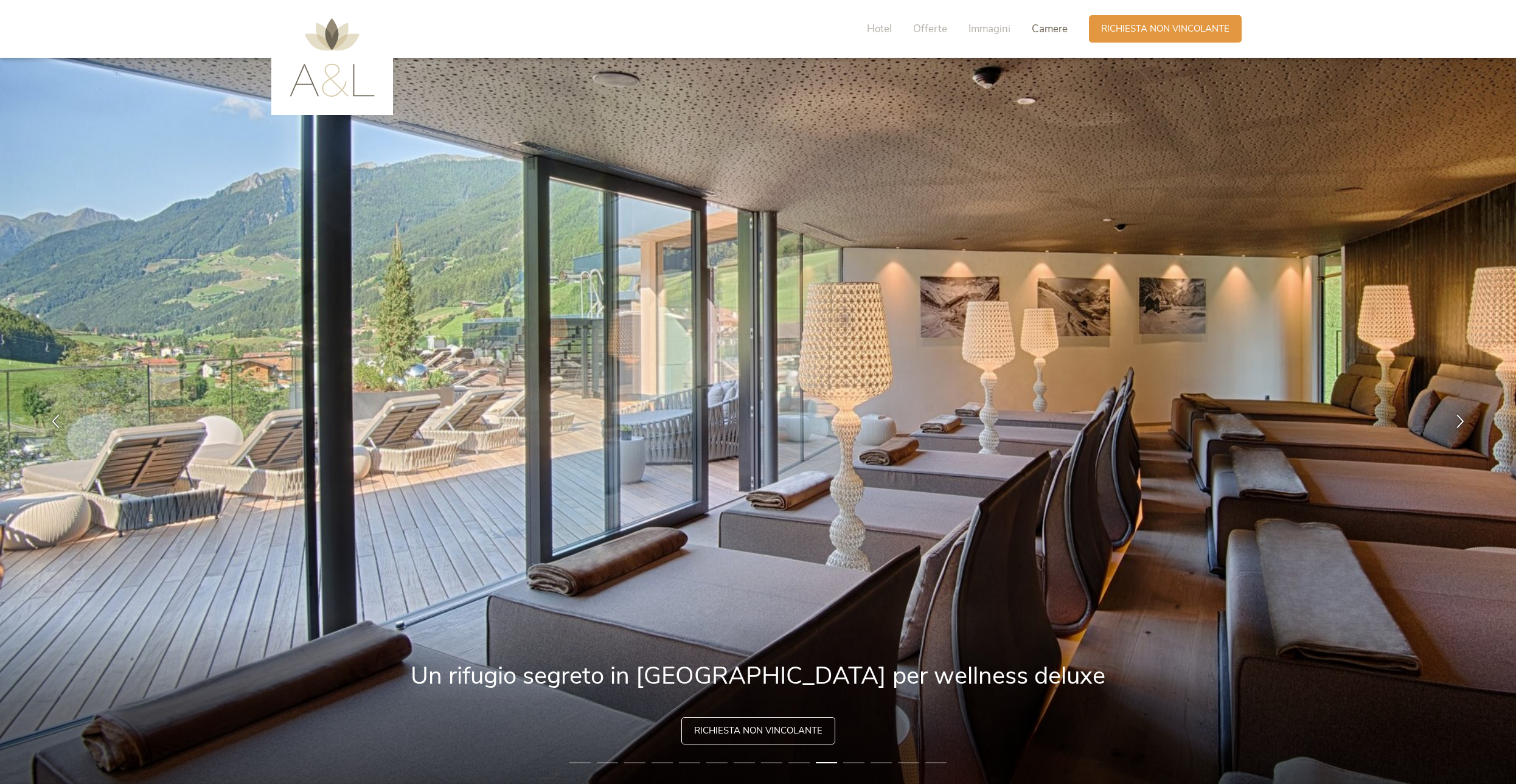
click at [1052, 28] on span "Camere" at bounding box center [1049, 29] width 36 height 14
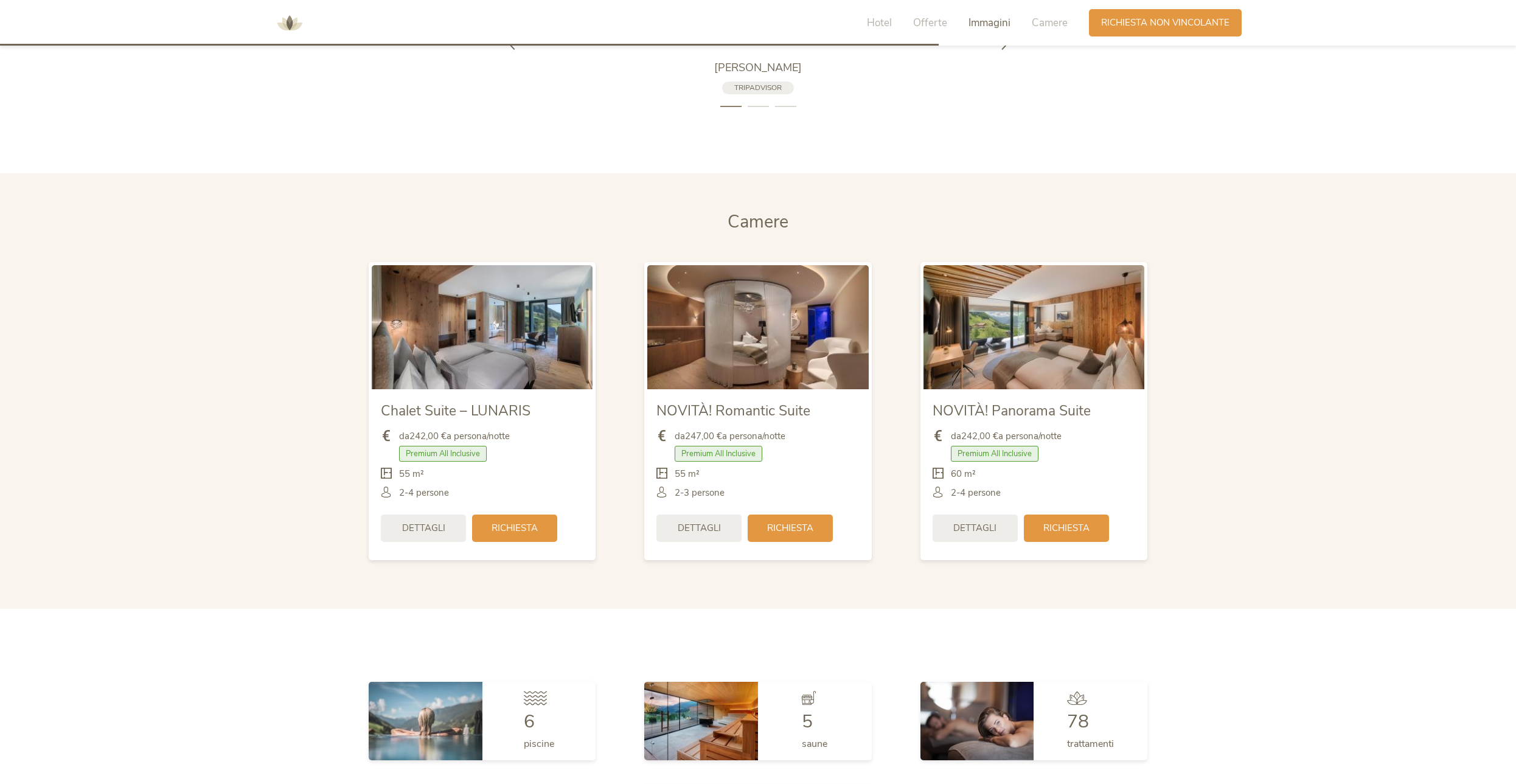
click at [1007, 27] on span "Immagini" at bounding box center [989, 22] width 42 height 14
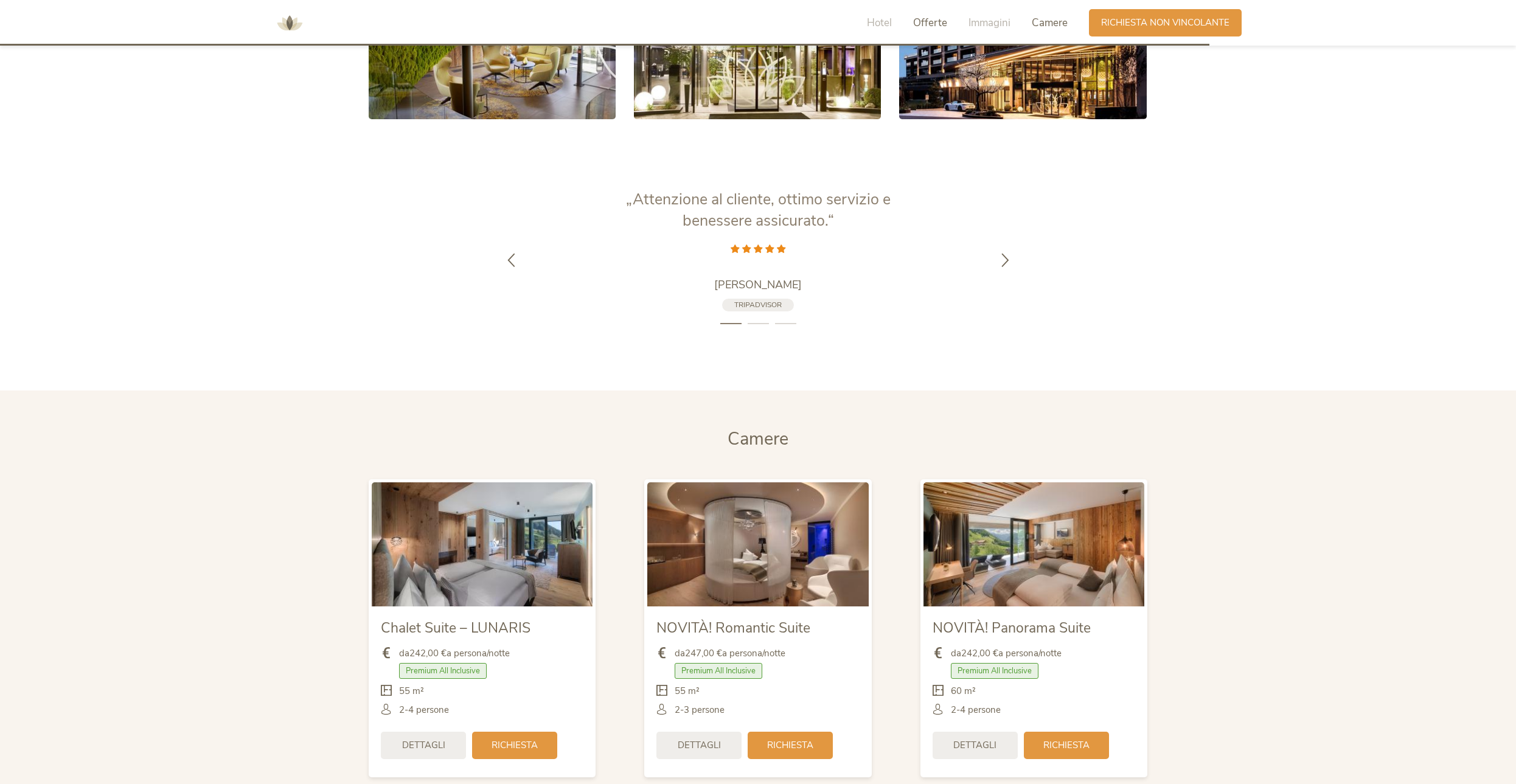
click at [943, 24] on span "Offerte" at bounding box center [930, 22] width 34 height 14
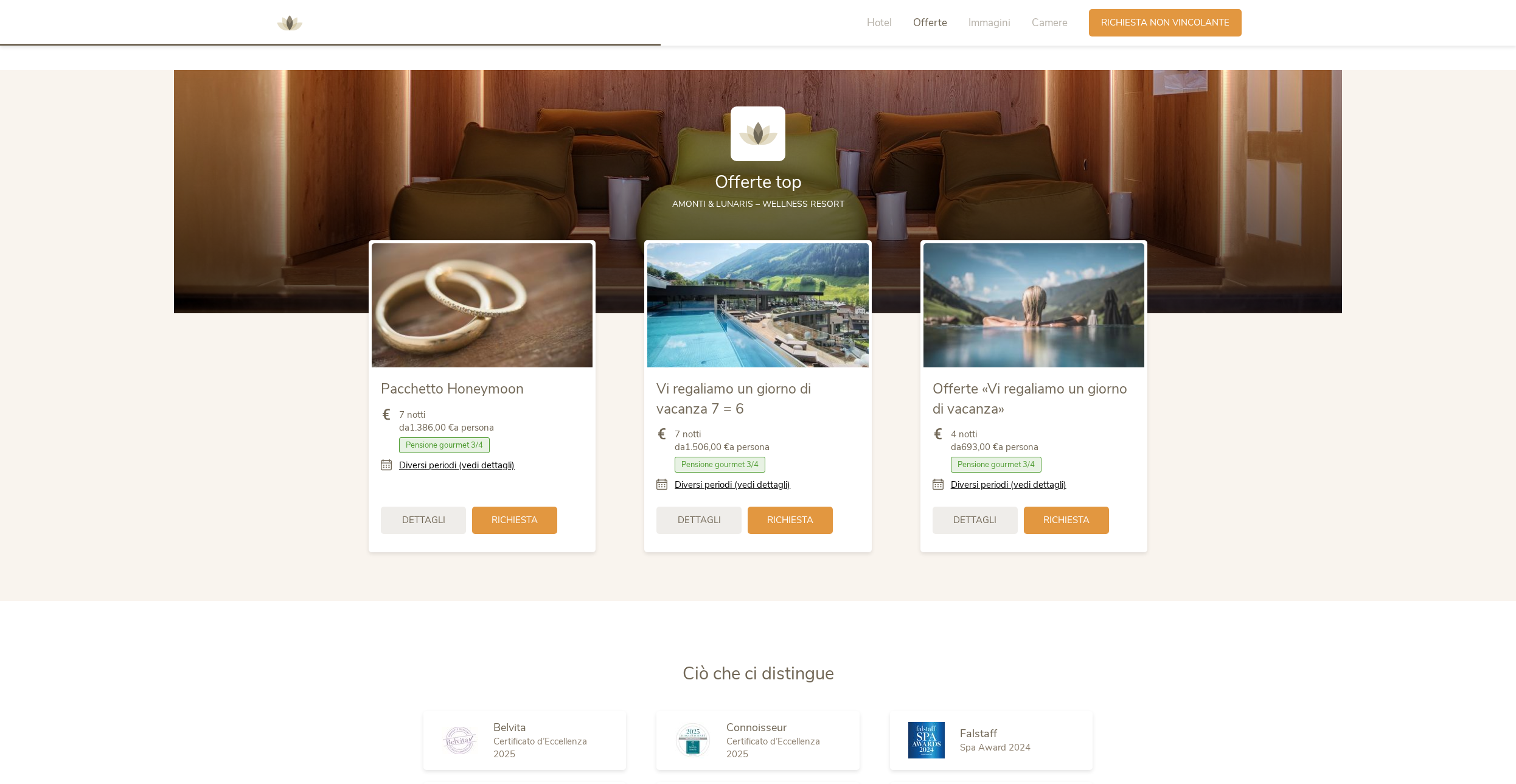
scroll to position [1630, 0]
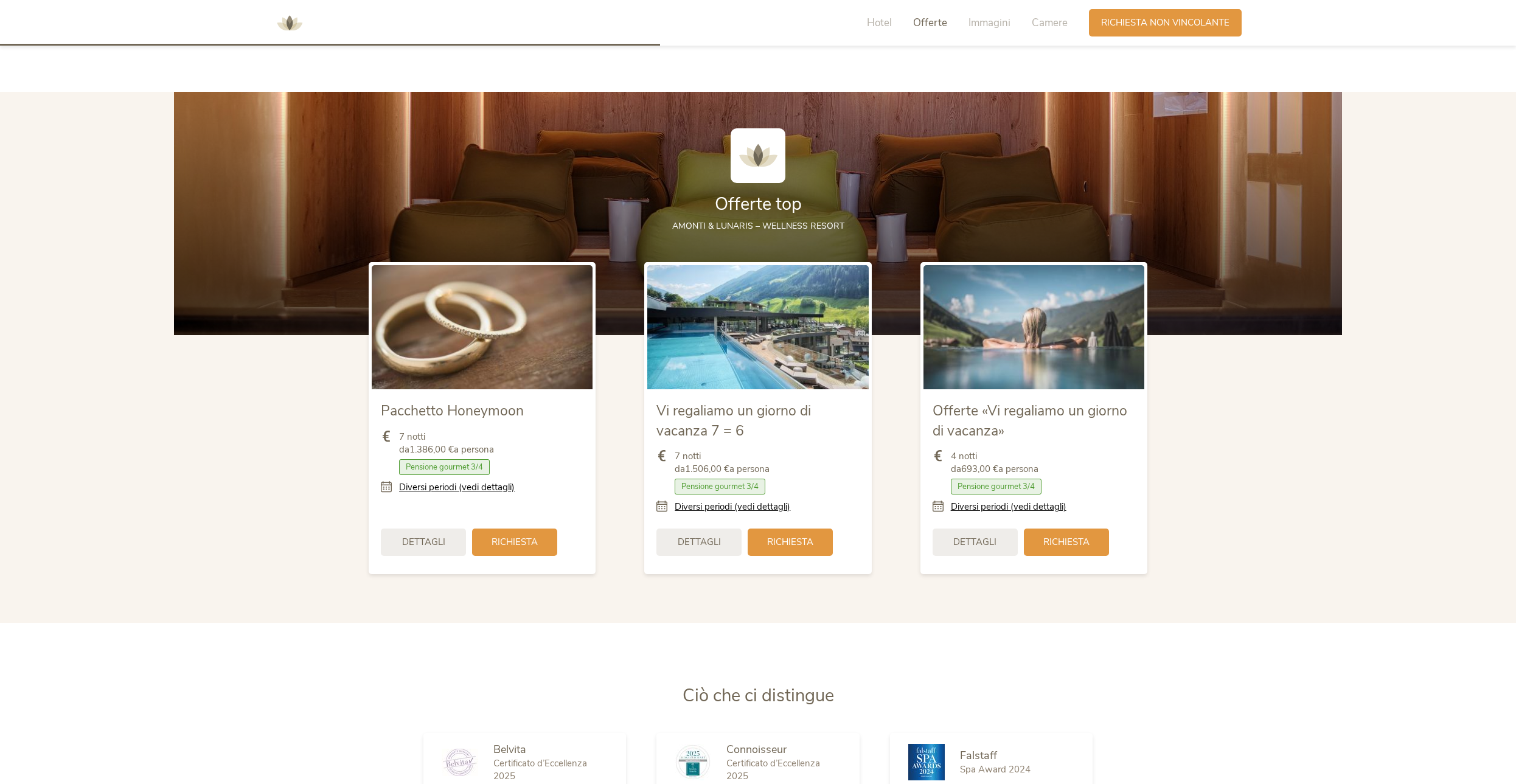
click at [895, 21] on div "Hotel Offerte Immagini Camere" at bounding box center [970, 23] width 237 height 27
click at [887, 22] on span "Hotel" at bounding box center [879, 22] width 25 height 14
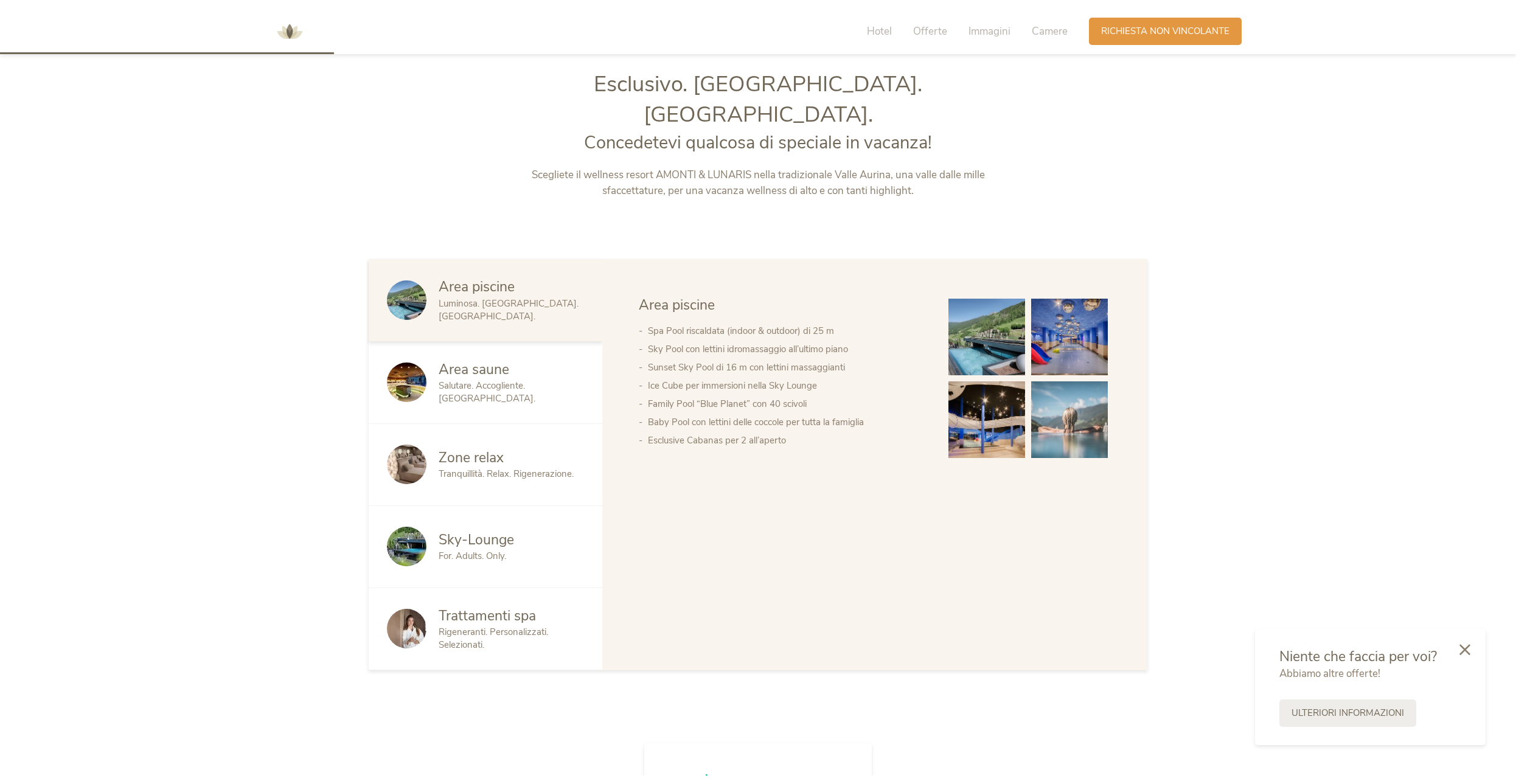
scroll to position [826, 0]
